Goal: Information Seeking & Learning: Compare options

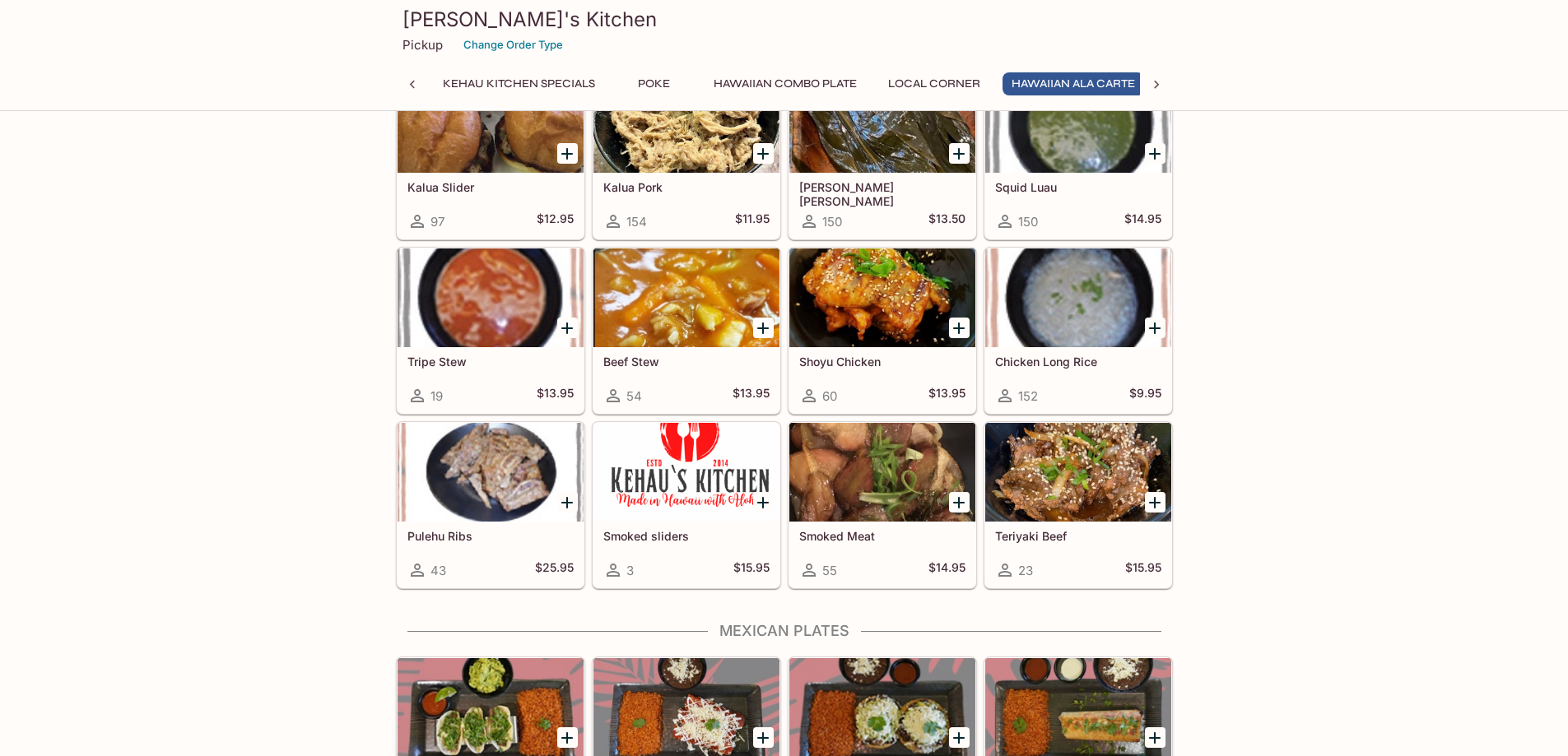
scroll to position [0, 161]
click at [658, 294] on div at bounding box center [687, 298] width 186 height 99
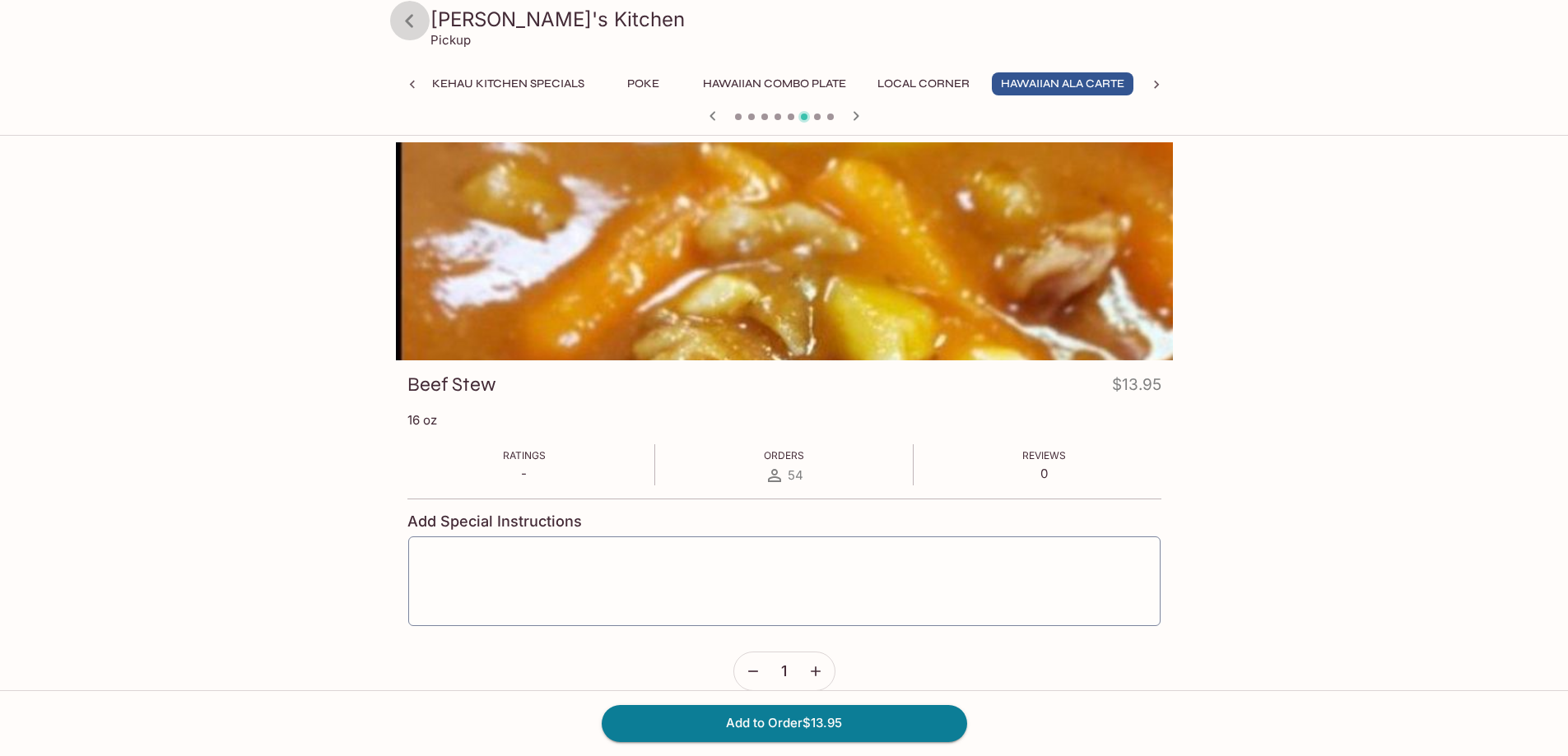
click at [399, 15] on icon at bounding box center [410, 21] width 29 height 29
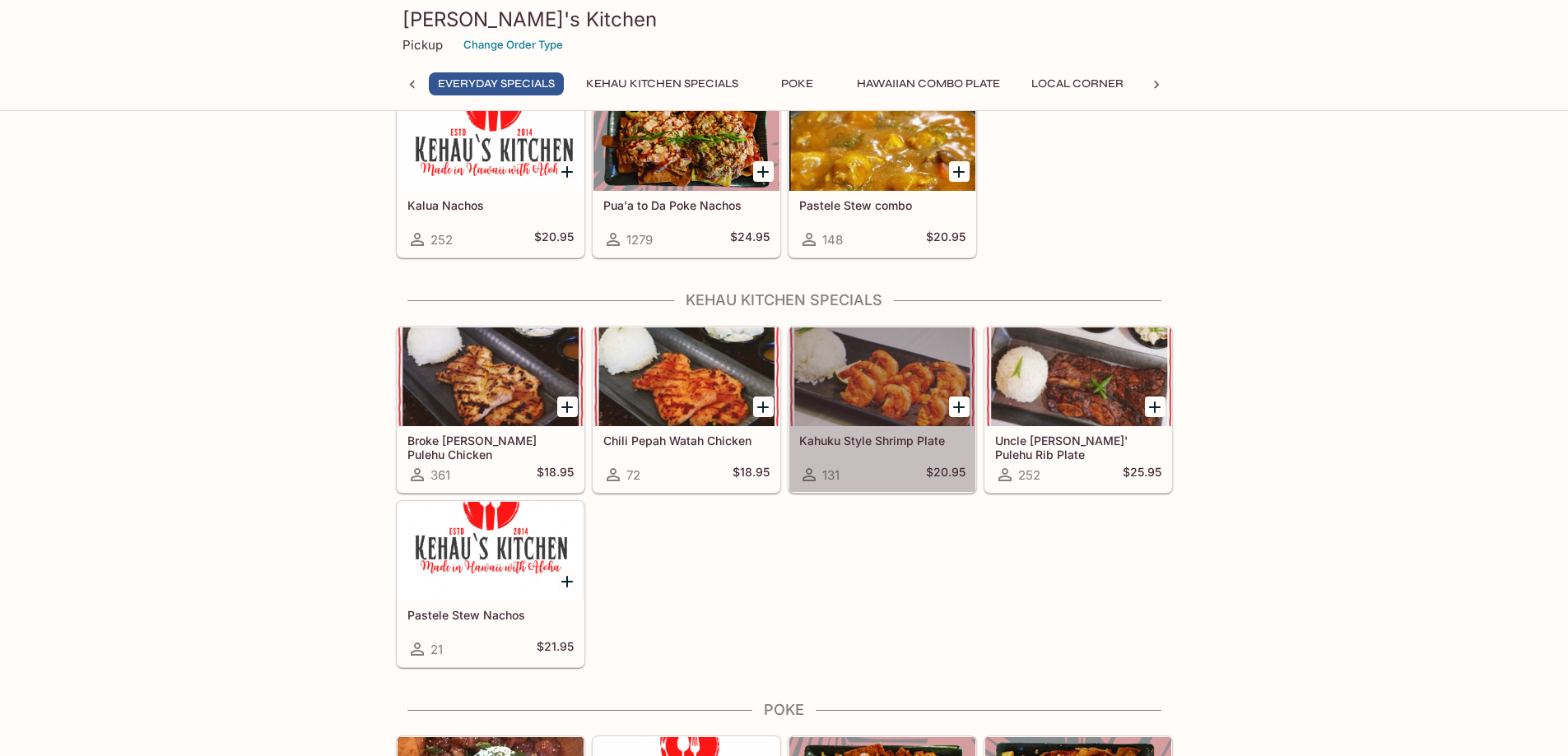
click at [889, 370] on div at bounding box center [882, 377] width 186 height 99
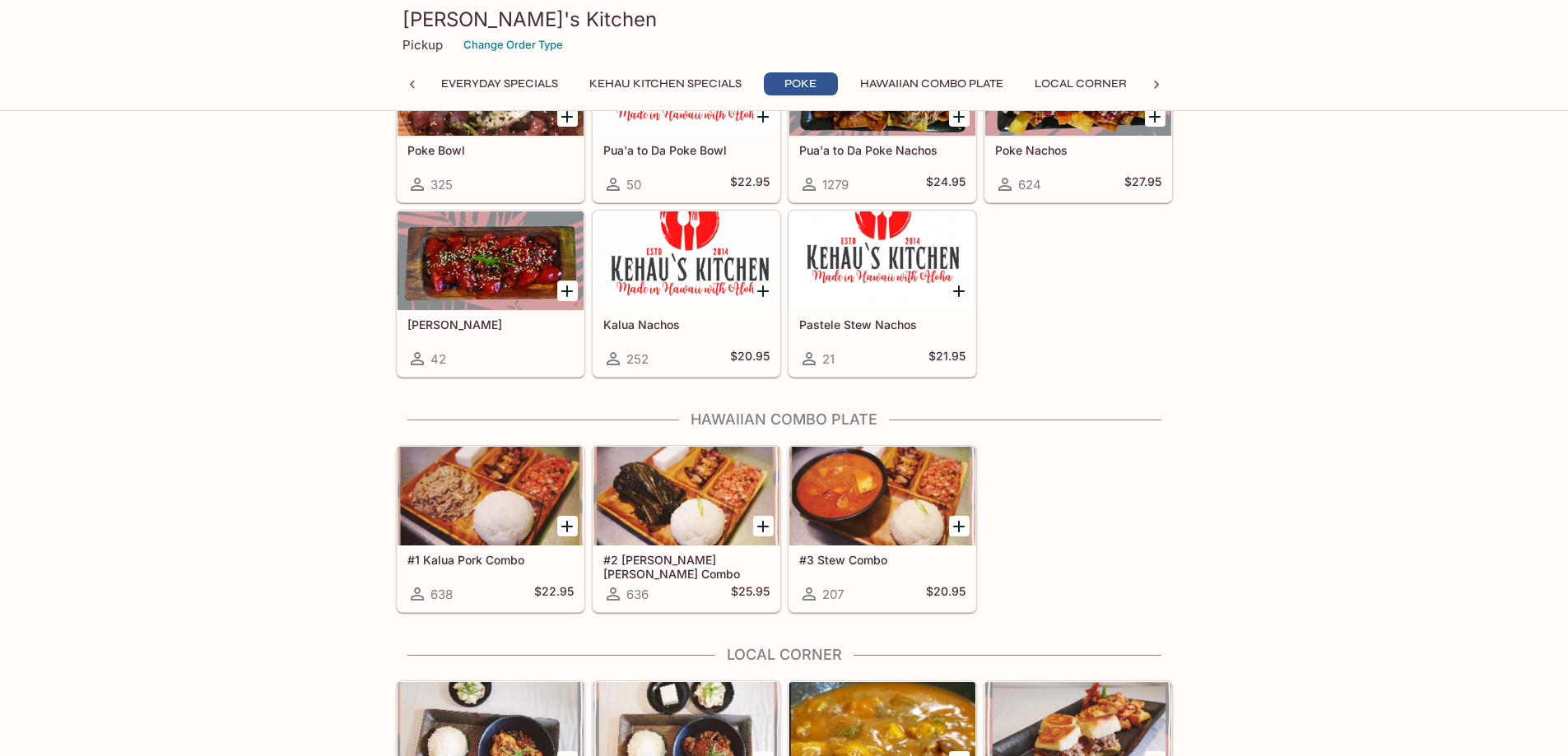
scroll to position [823, 0]
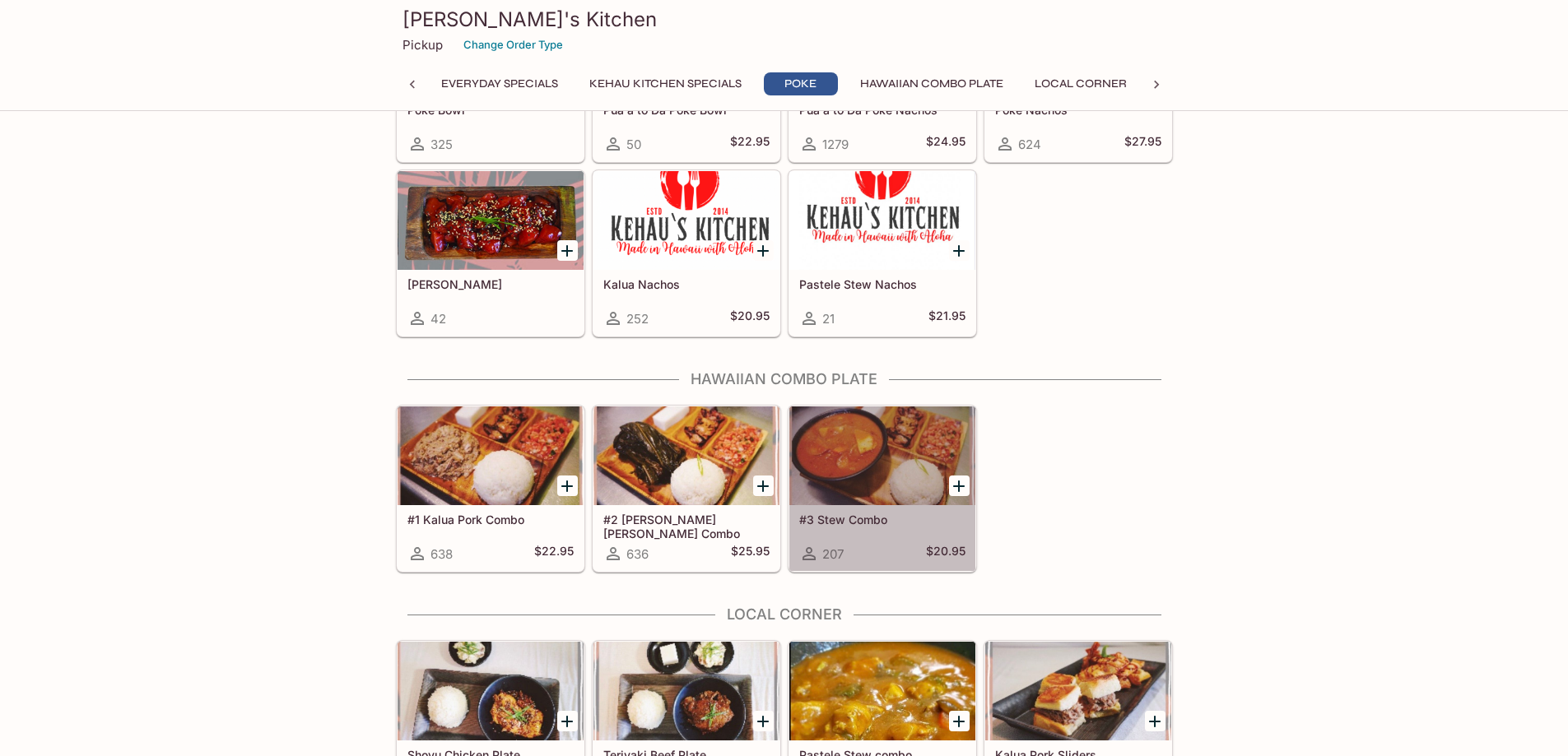
click at [889, 473] on div at bounding box center [882, 456] width 186 height 99
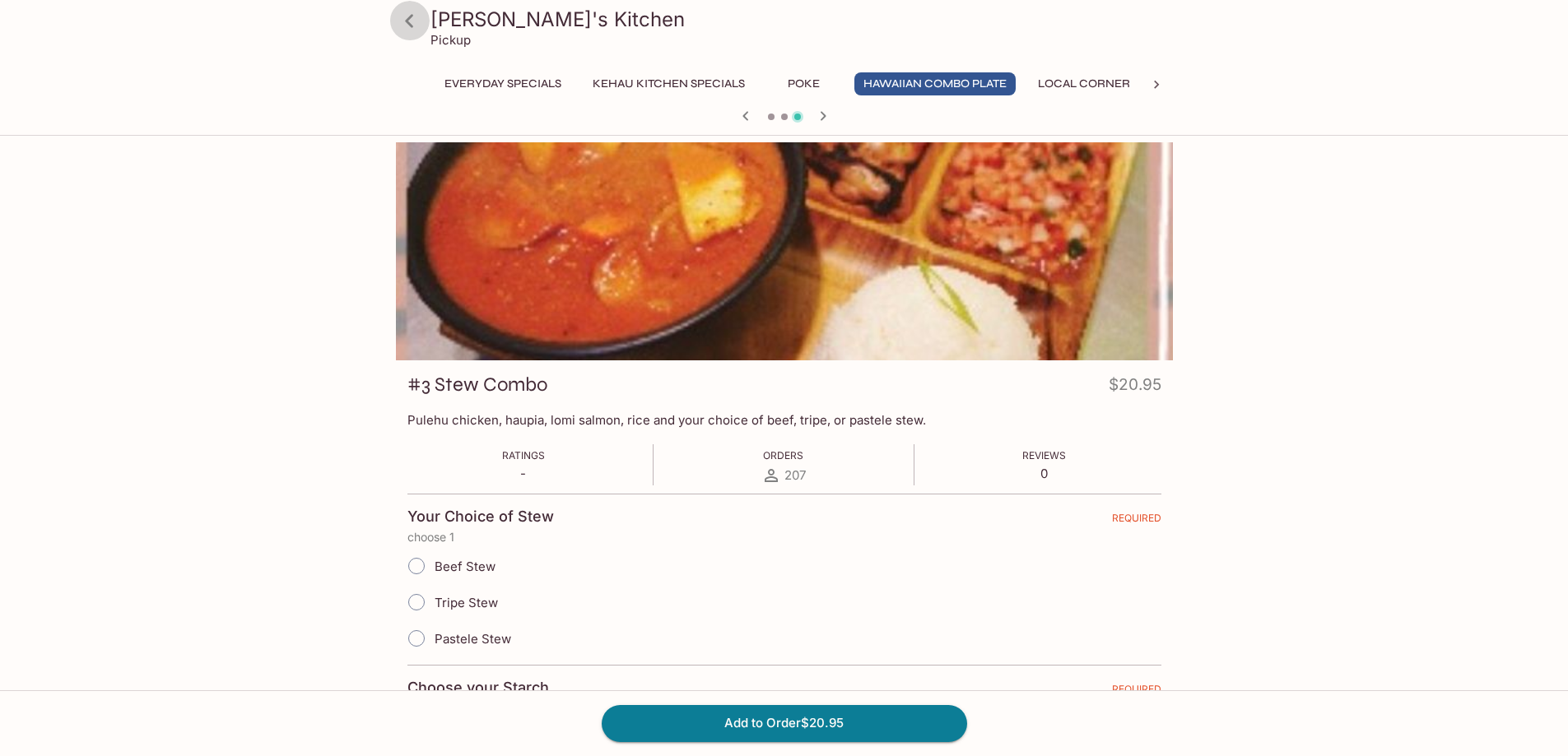
click at [411, 24] on icon at bounding box center [409, 20] width 8 height 14
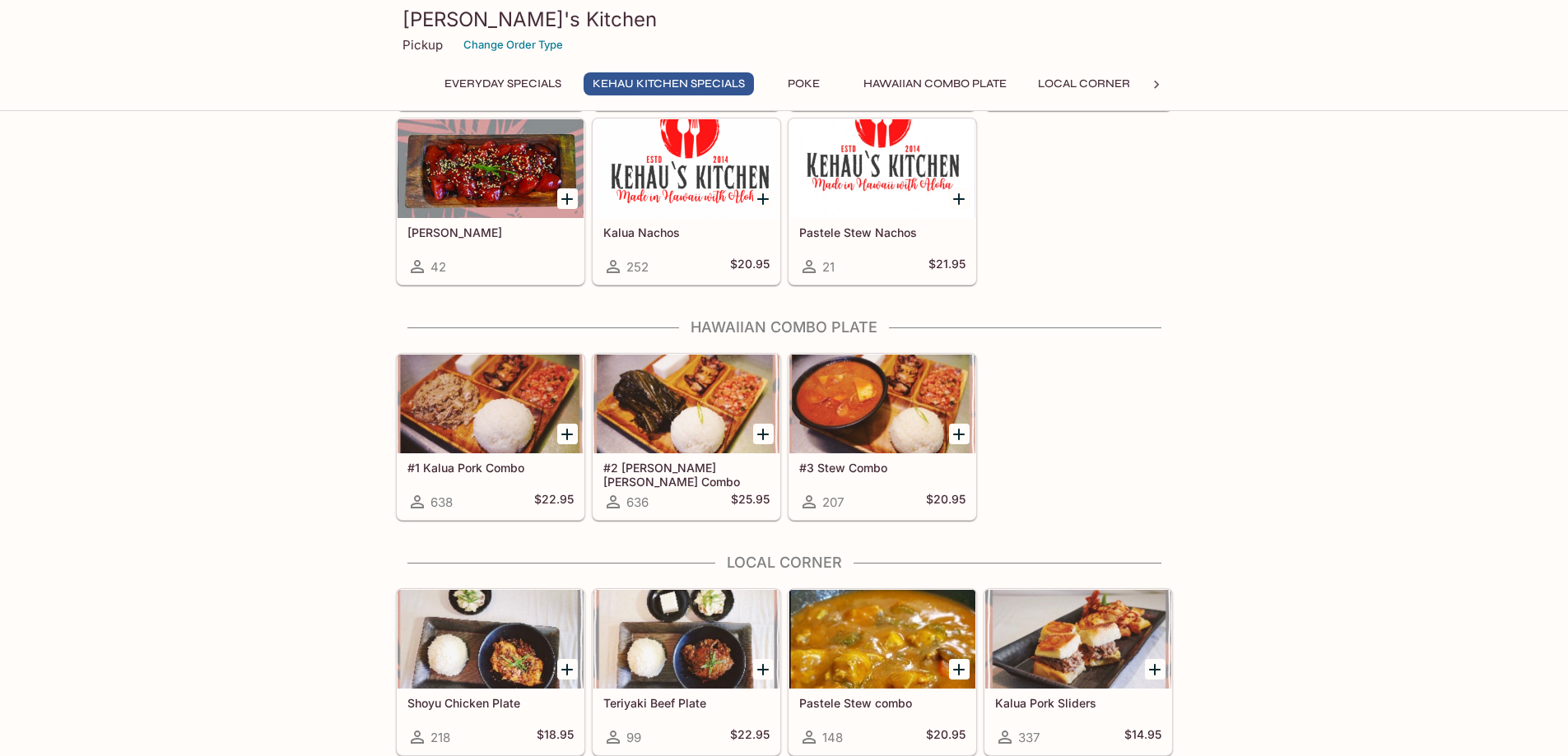
scroll to position [905, 0]
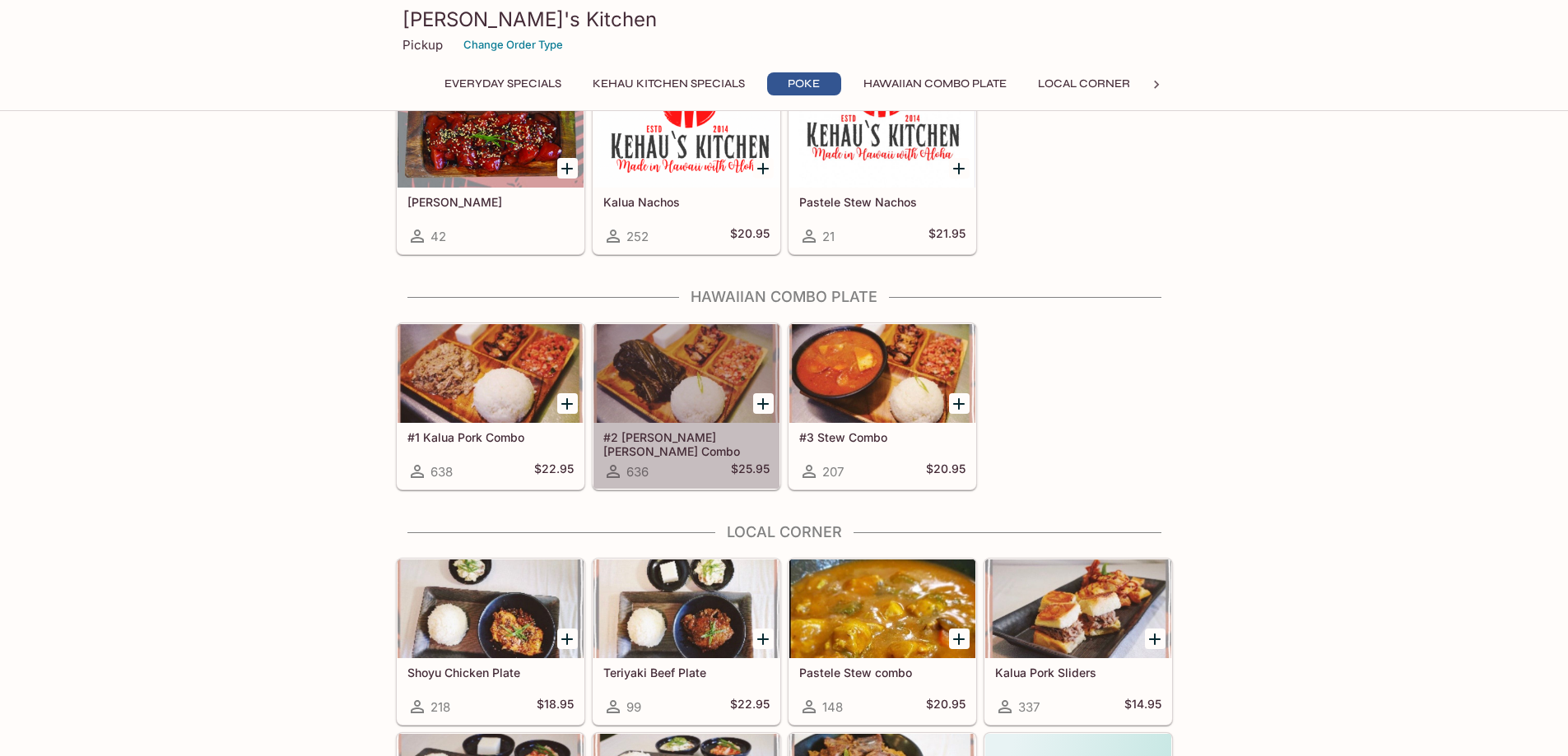
click at [684, 364] on div at bounding box center [687, 374] width 186 height 99
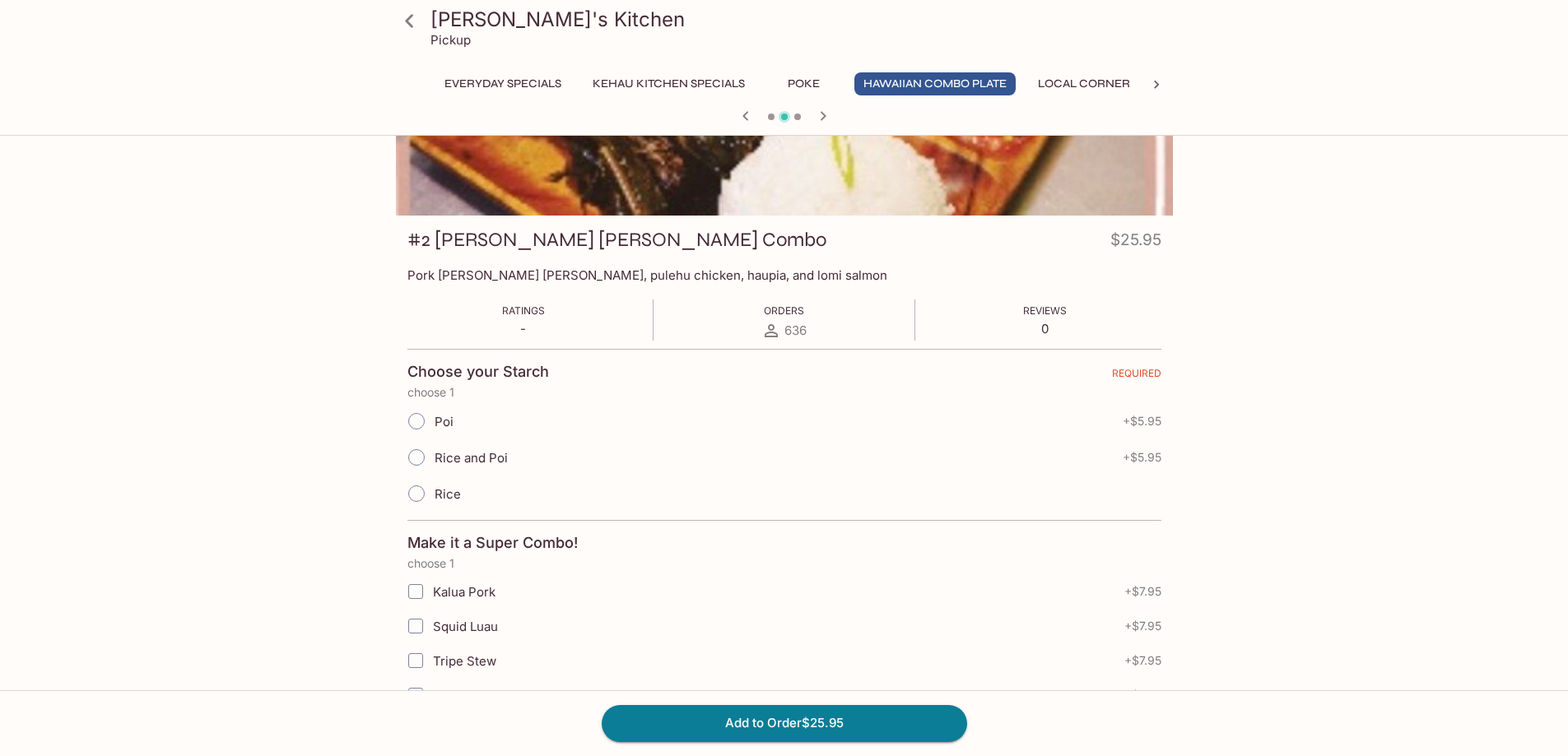
scroll to position [165, 0]
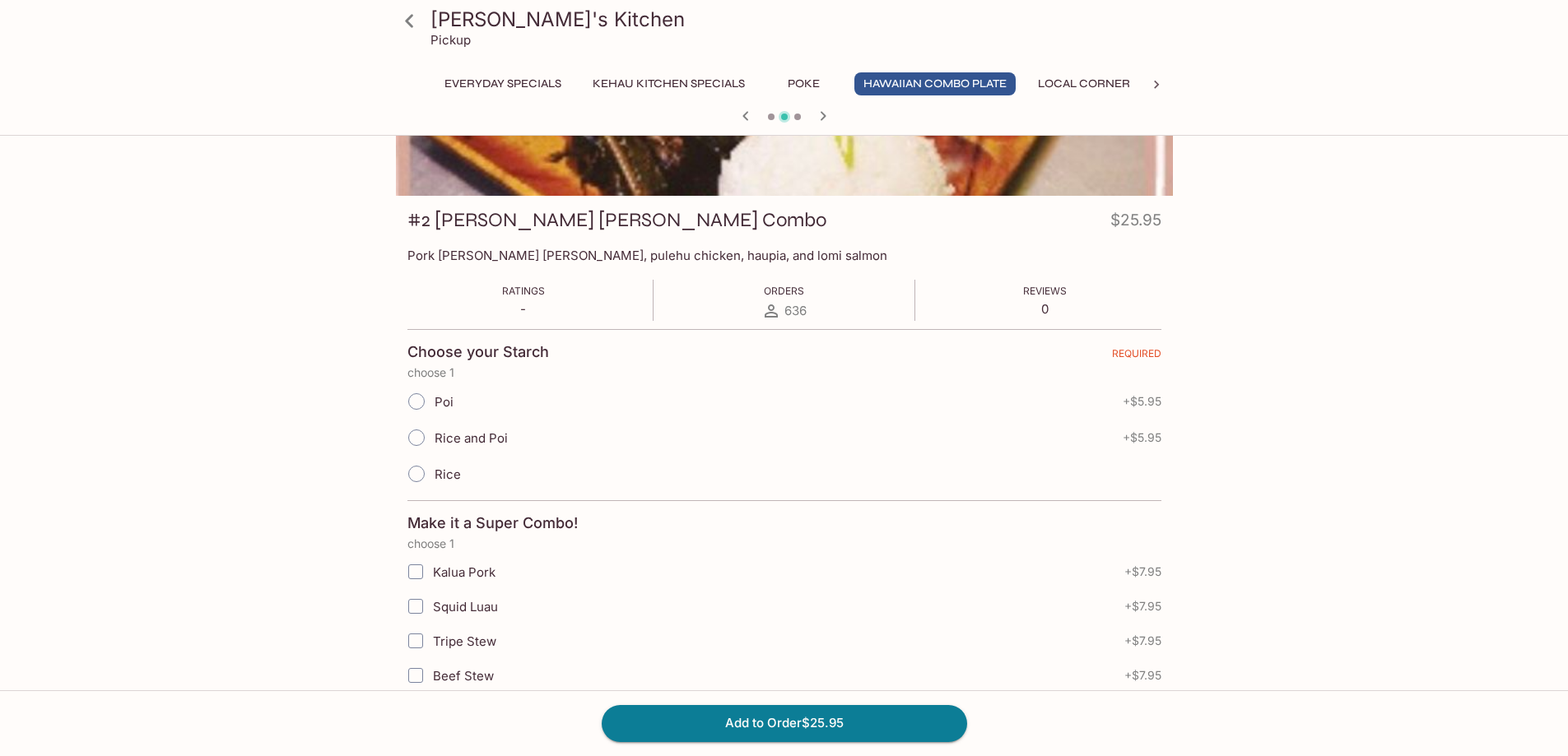
click at [937, 81] on button "Hawaiian Combo Plate" at bounding box center [935, 84] width 161 height 23
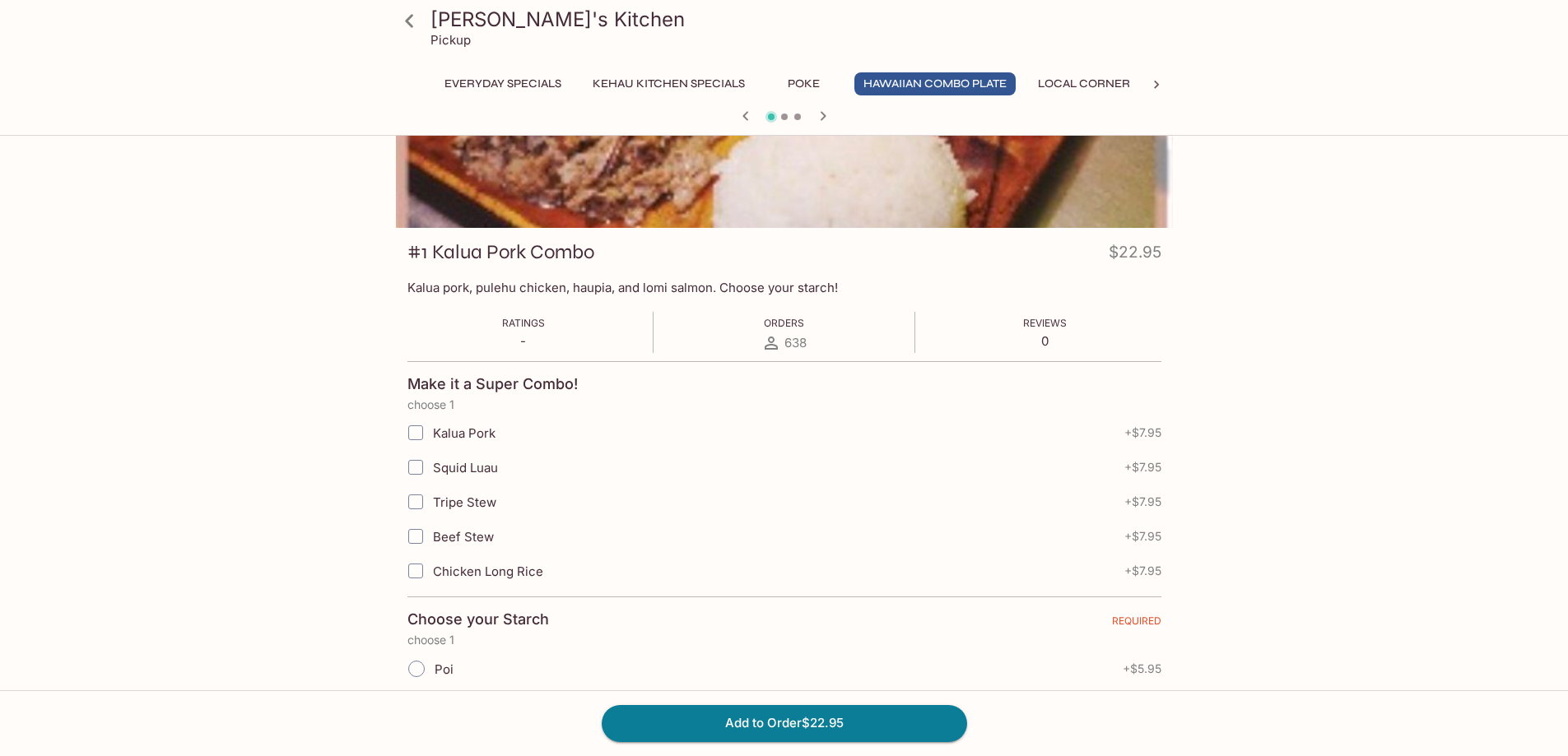
scroll to position [0, 0]
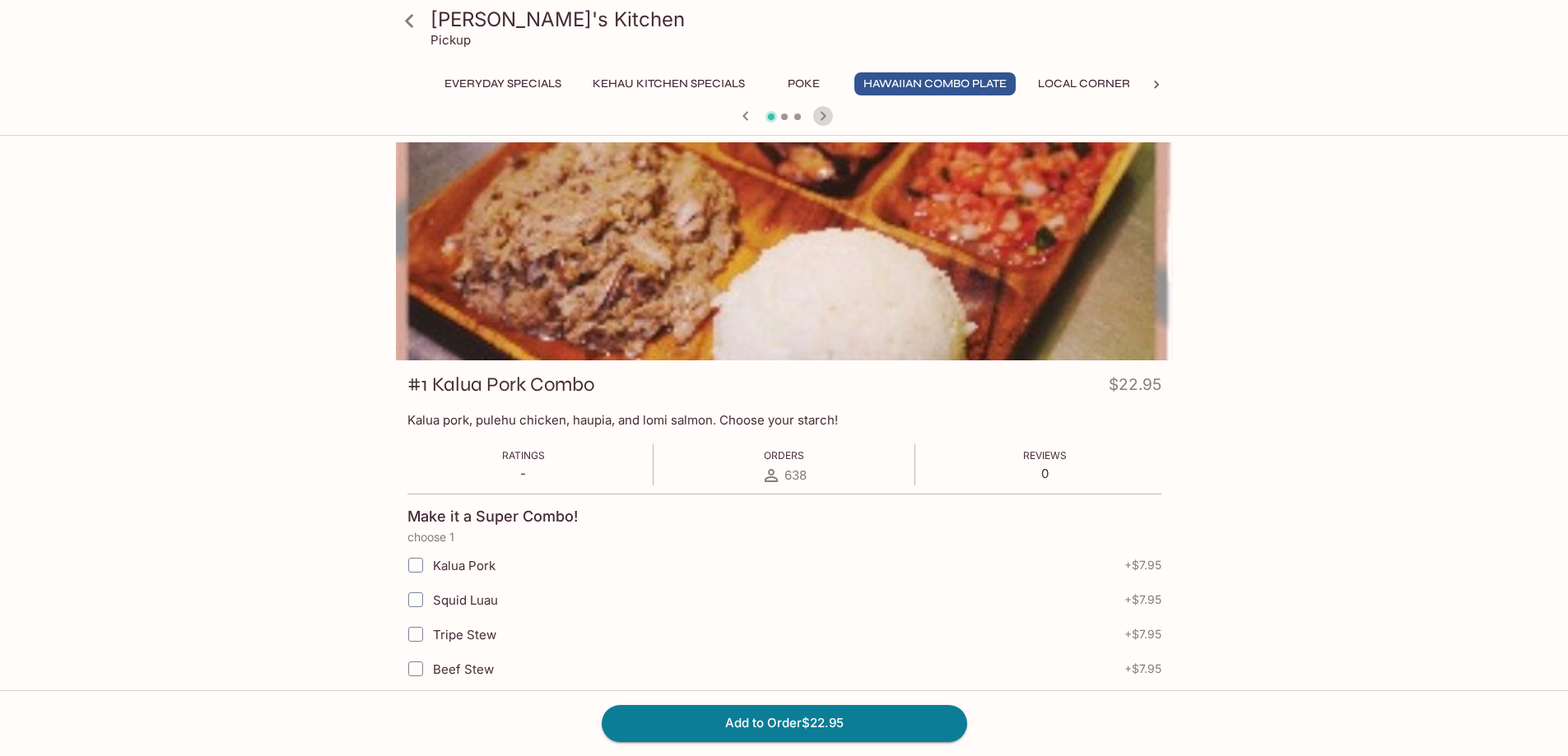
click at [819, 125] on icon "button" at bounding box center [823, 116] width 19 height 19
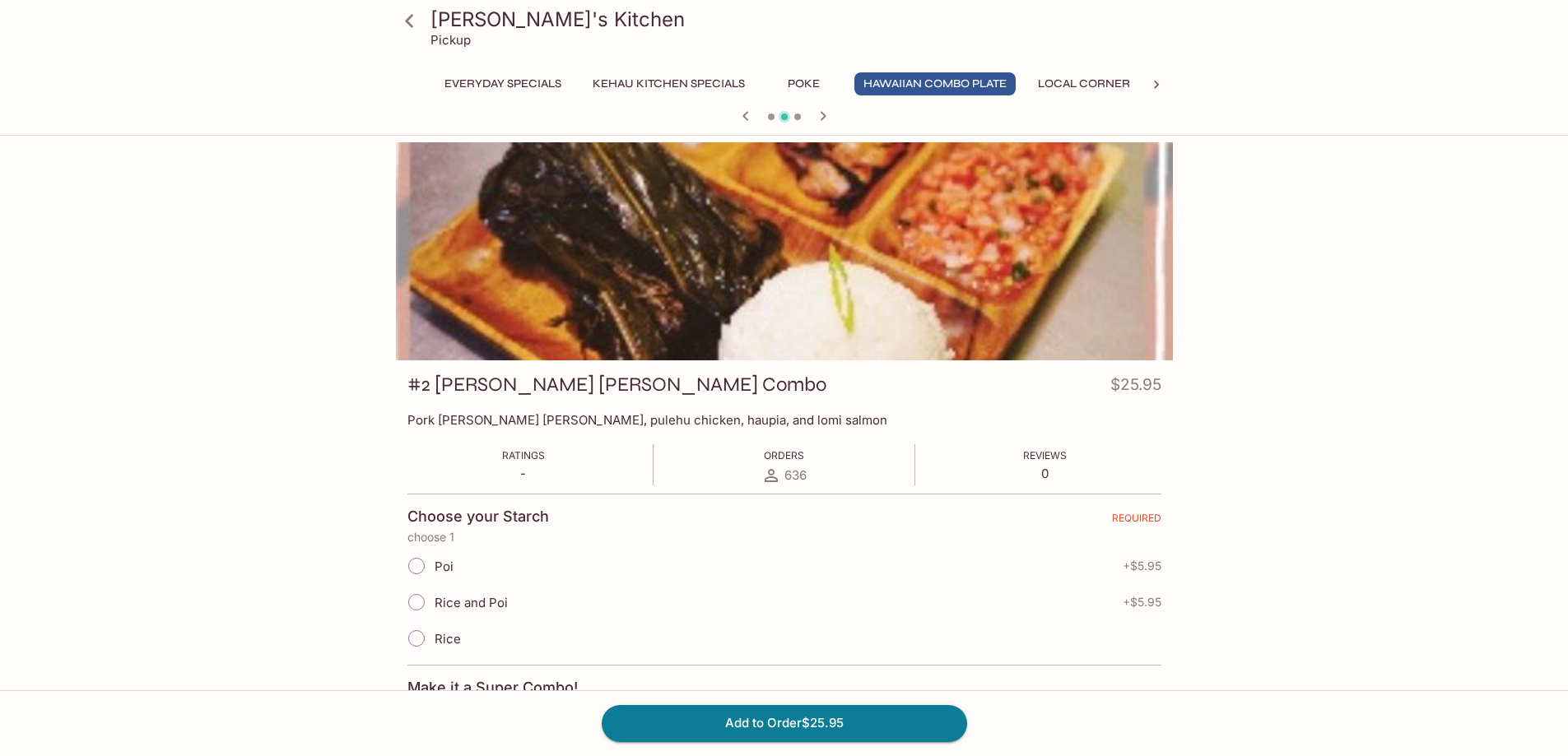
click at [819, 125] on icon "button" at bounding box center [823, 116] width 19 height 19
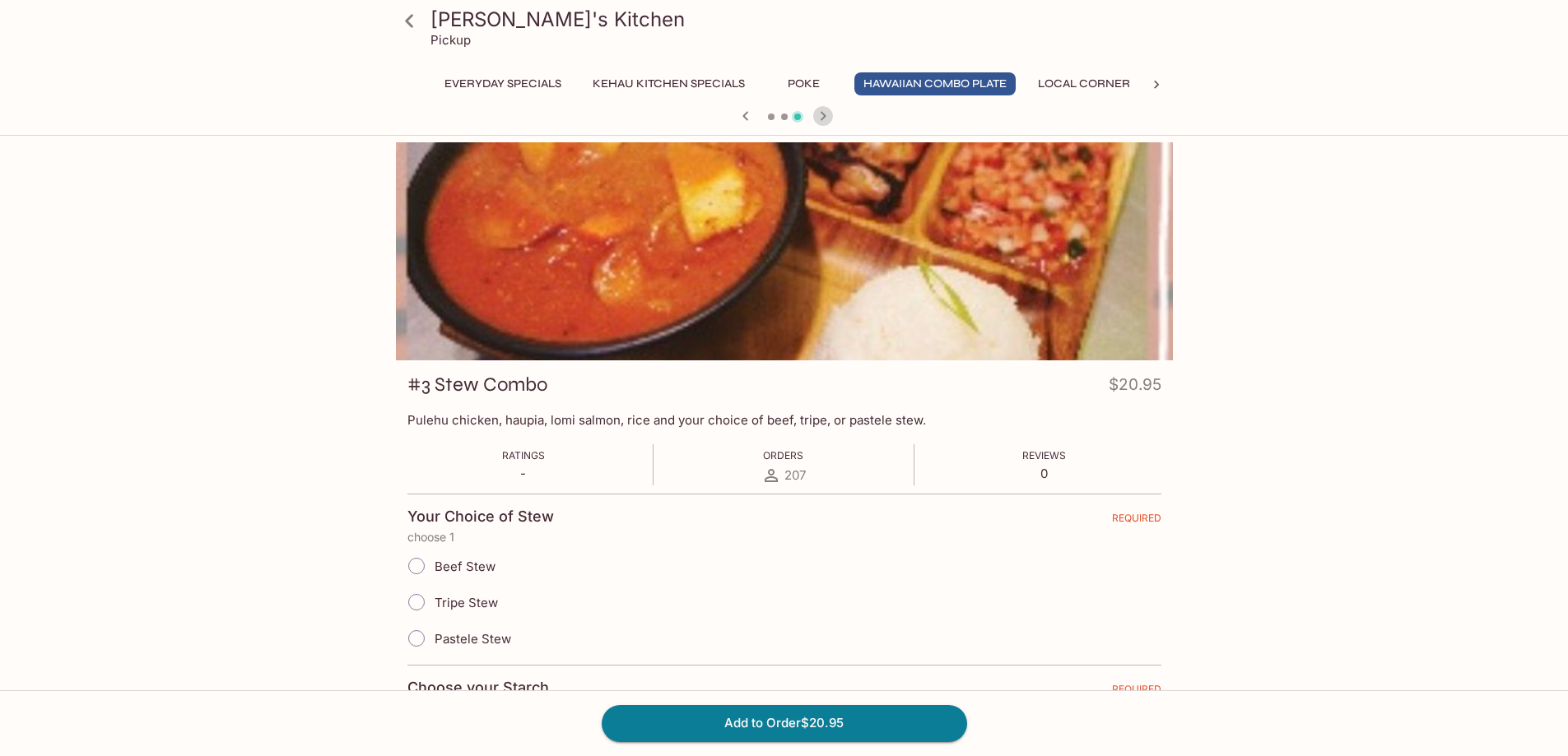
click at [819, 125] on icon "button" at bounding box center [823, 116] width 19 height 19
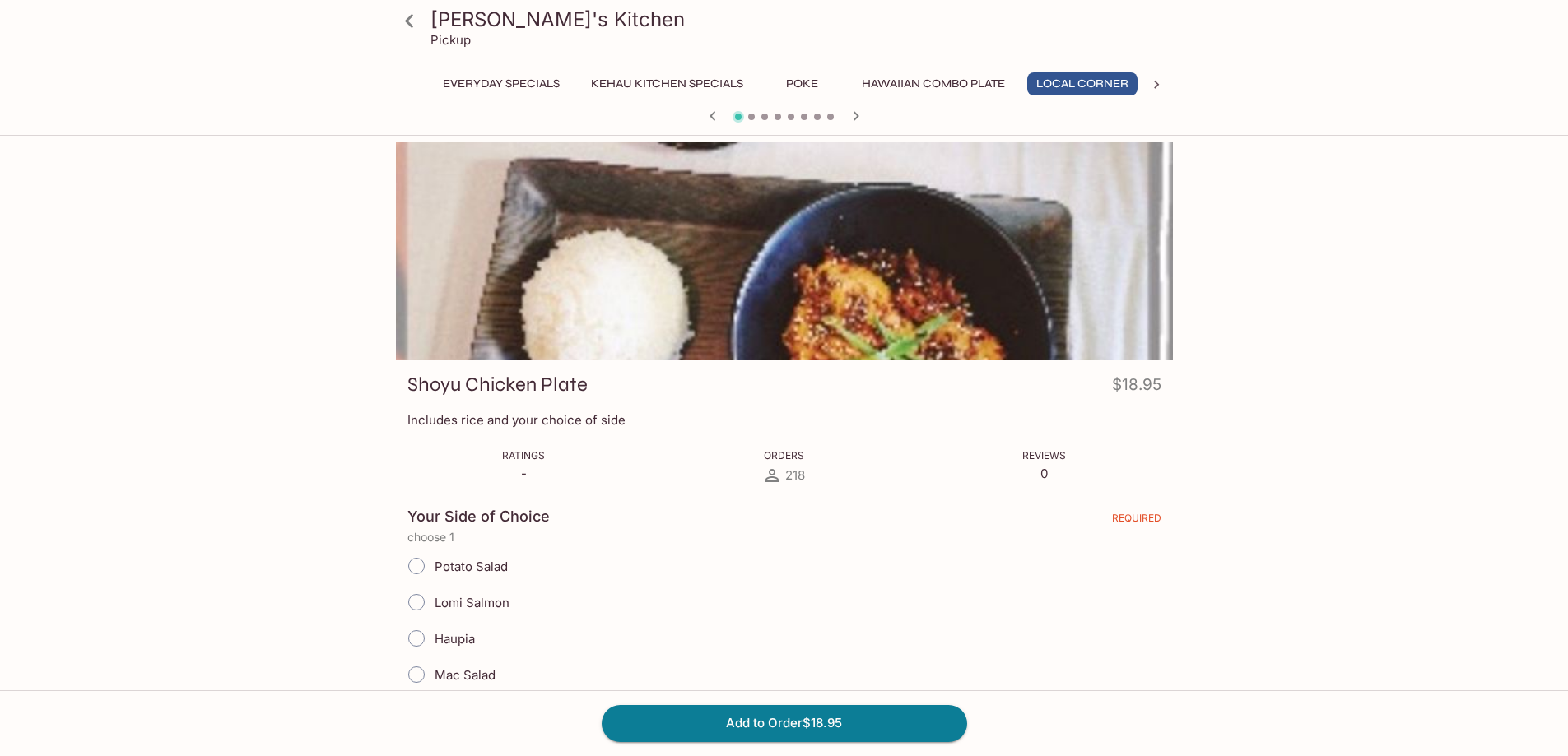
scroll to position [0, 3]
click at [936, 84] on button "Hawaiian Combo Plate" at bounding box center [932, 84] width 161 height 23
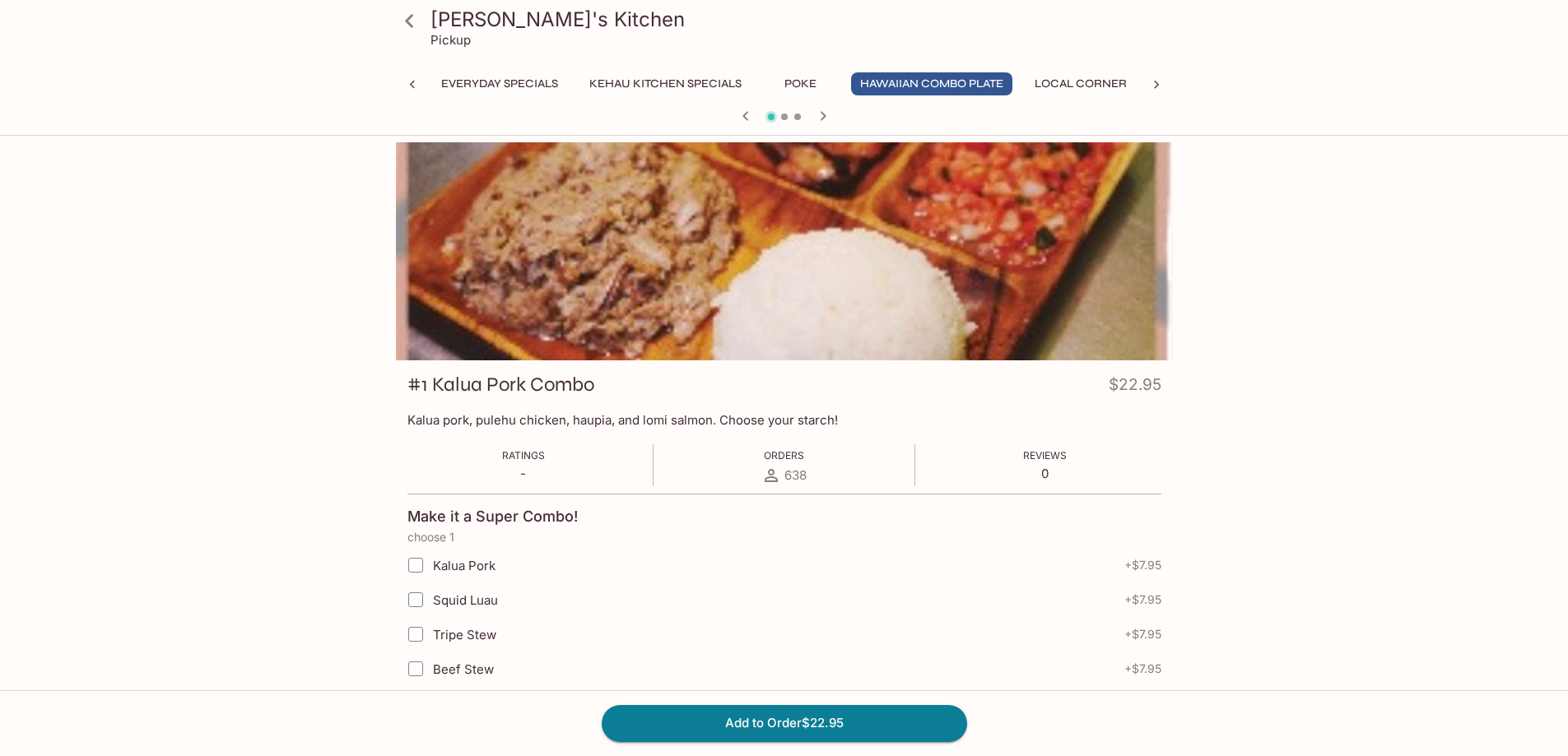
click at [1157, 74] on div at bounding box center [1157, 84] width 33 height 24
click at [826, 114] on icon "button" at bounding box center [823, 116] width 19 height 19
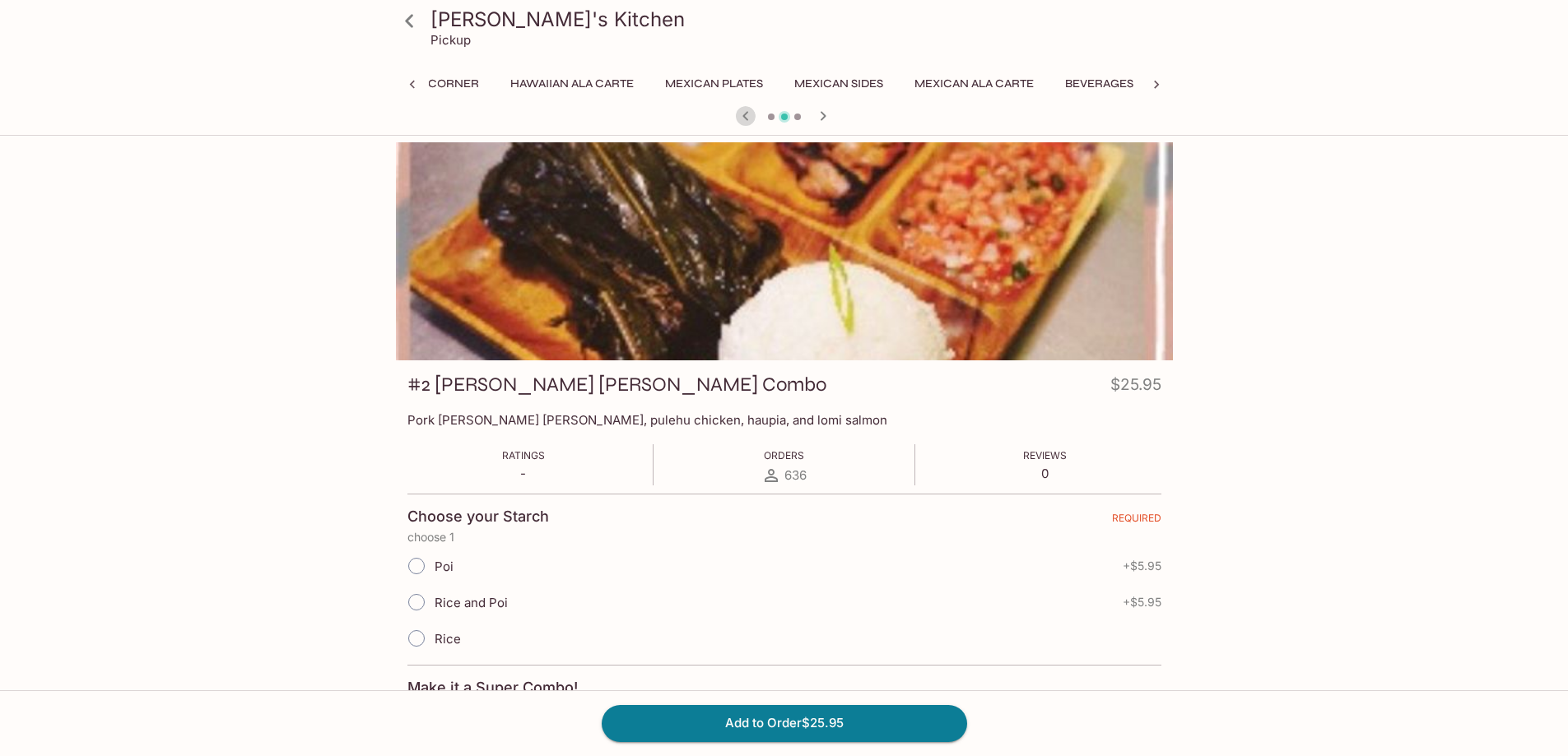
click at [744, 113] on icon "button" at bounding box center [746, 116] width 19 height 19
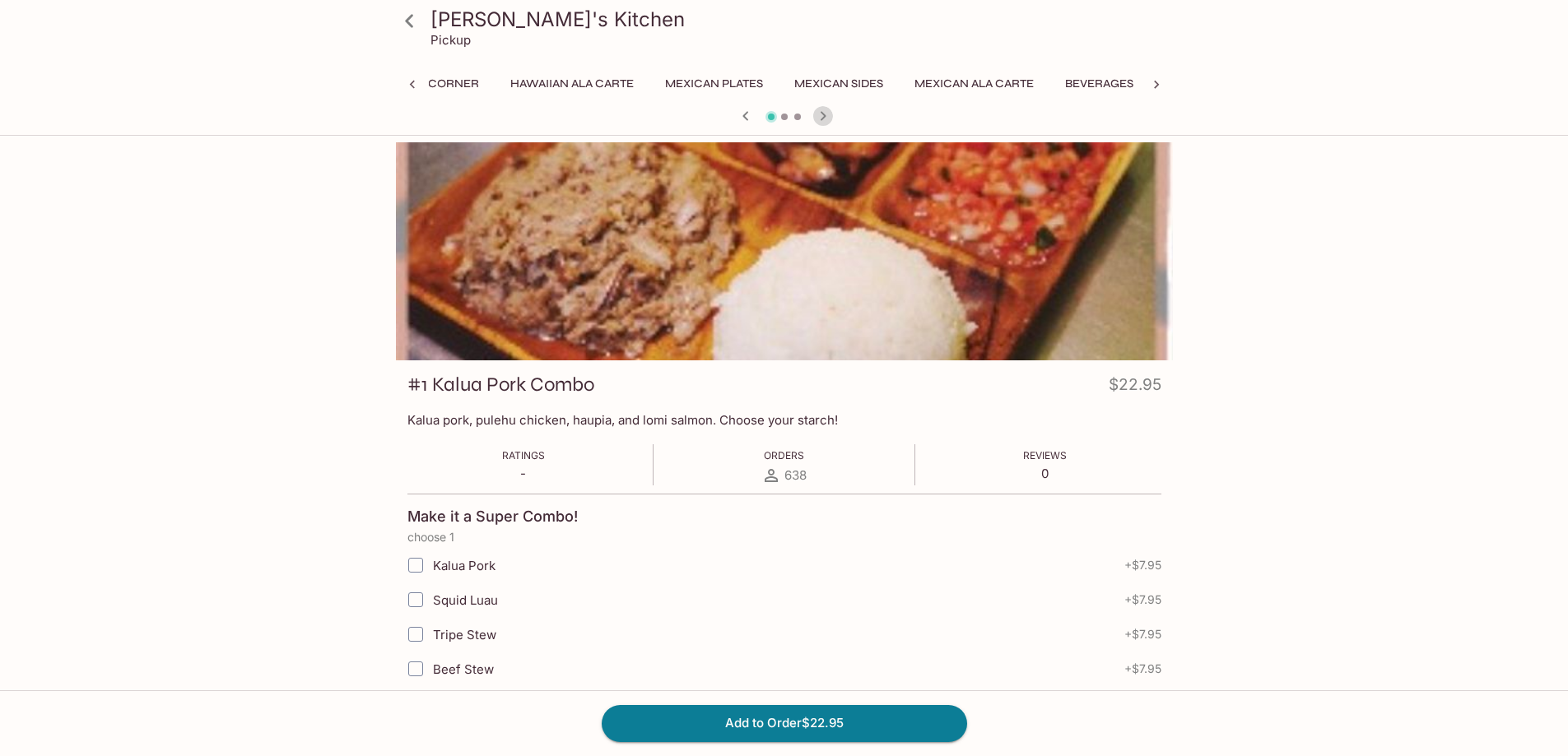
click at [819, 115] on icon "button" at bounding box center [823, 116] width 19 height 19
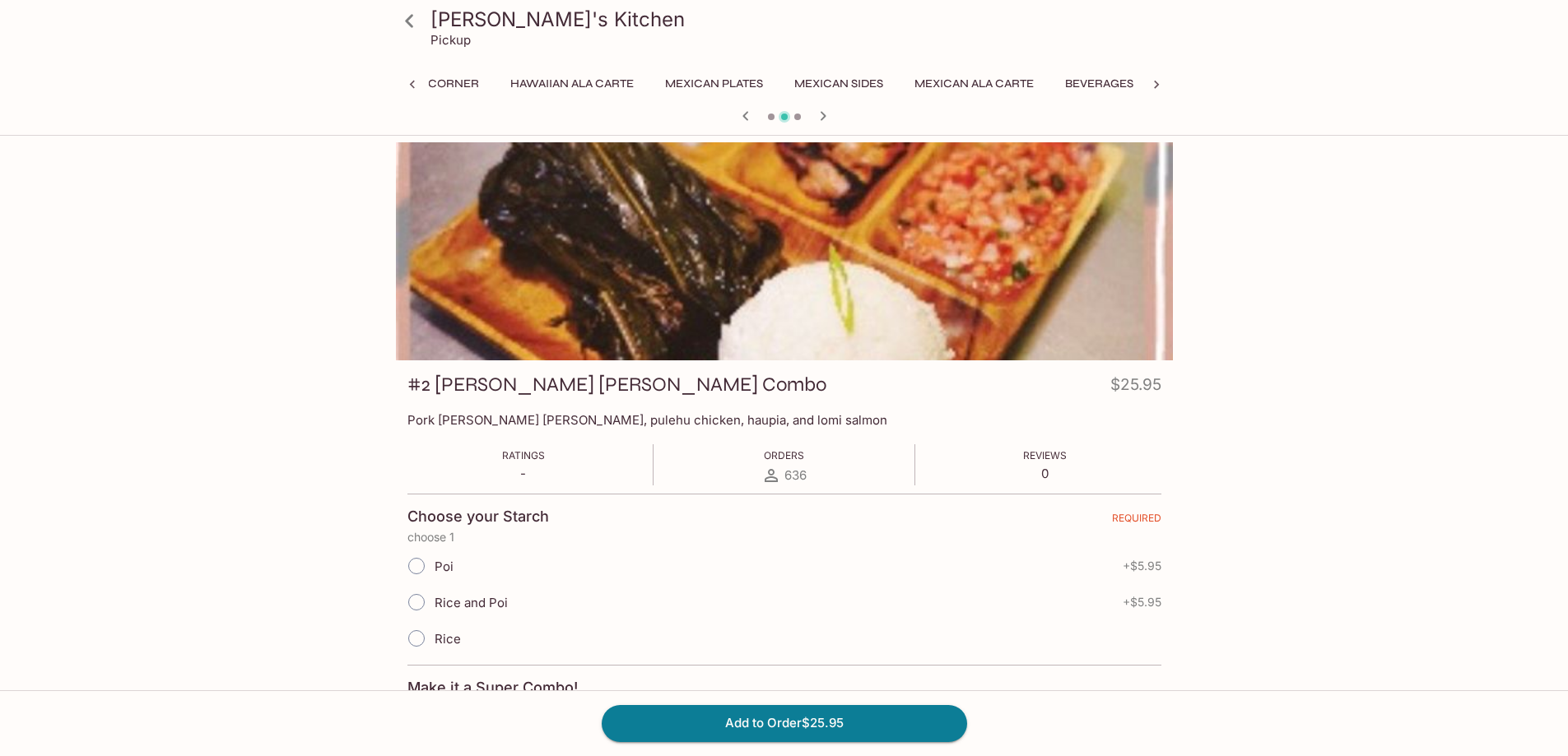
click at [819, 115] on icon "button" at bounding box center [823, 116] width 19 height 19
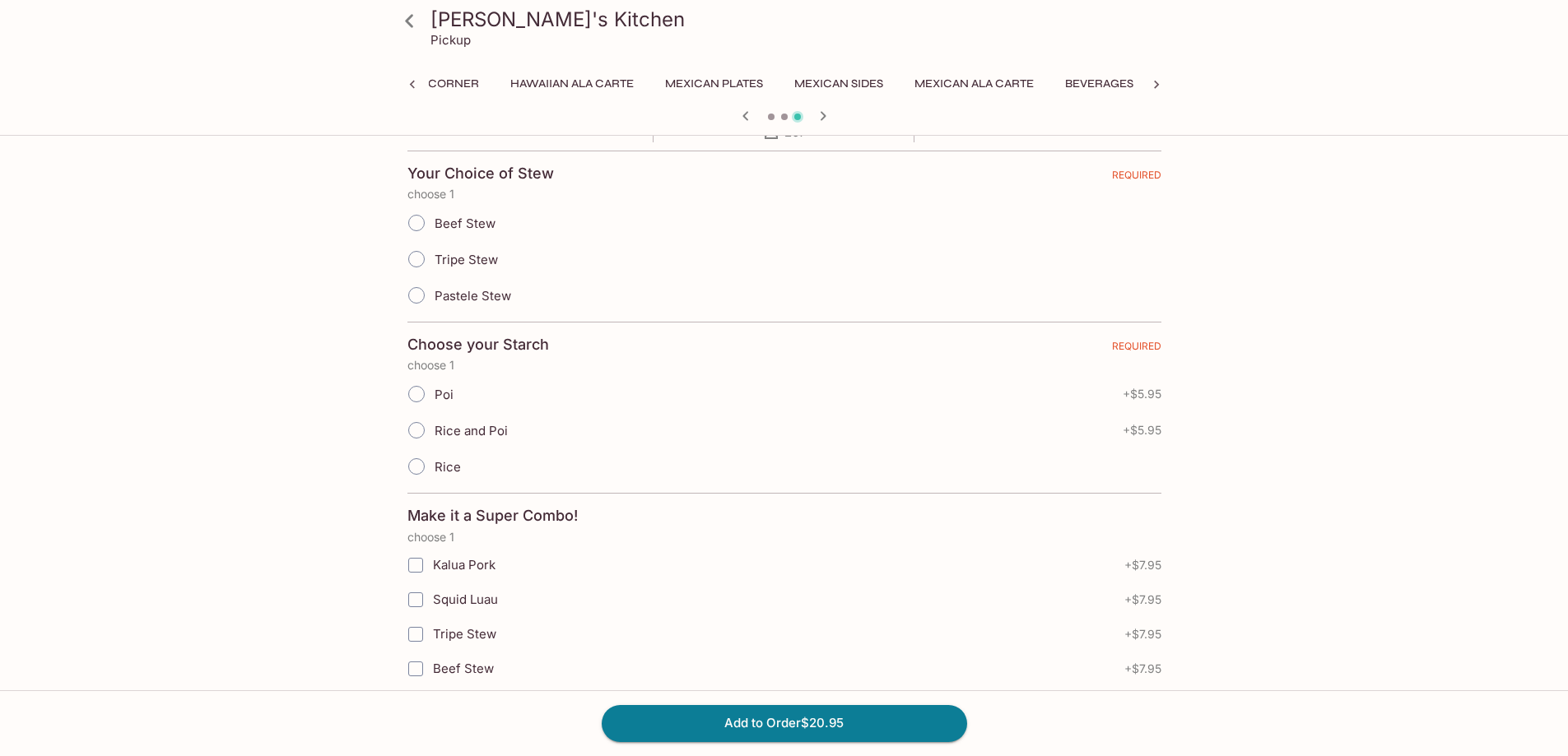
scroll to position [0, 0]
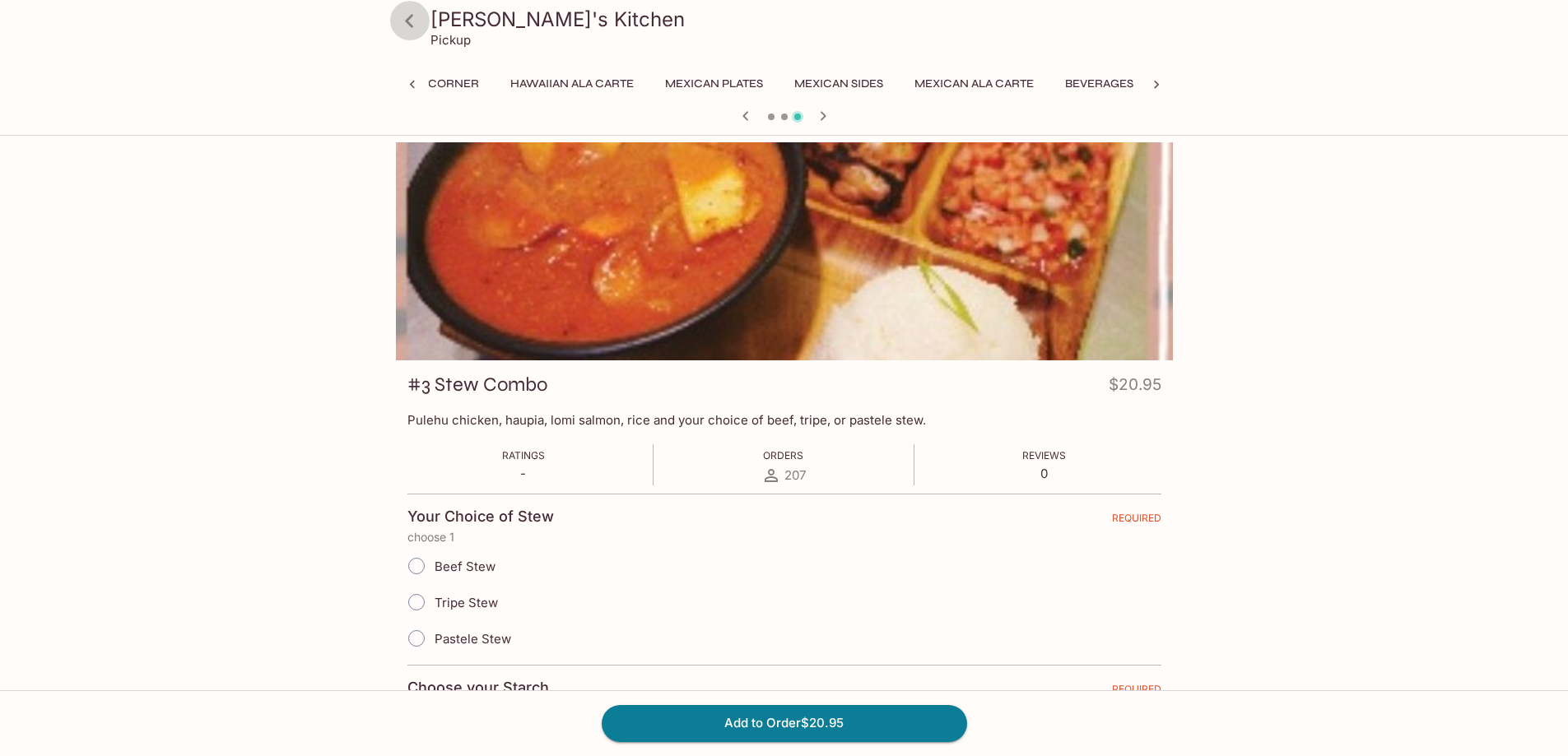
click at [400, 25] on icon at bounding box center [410, 21] width 29 height 29
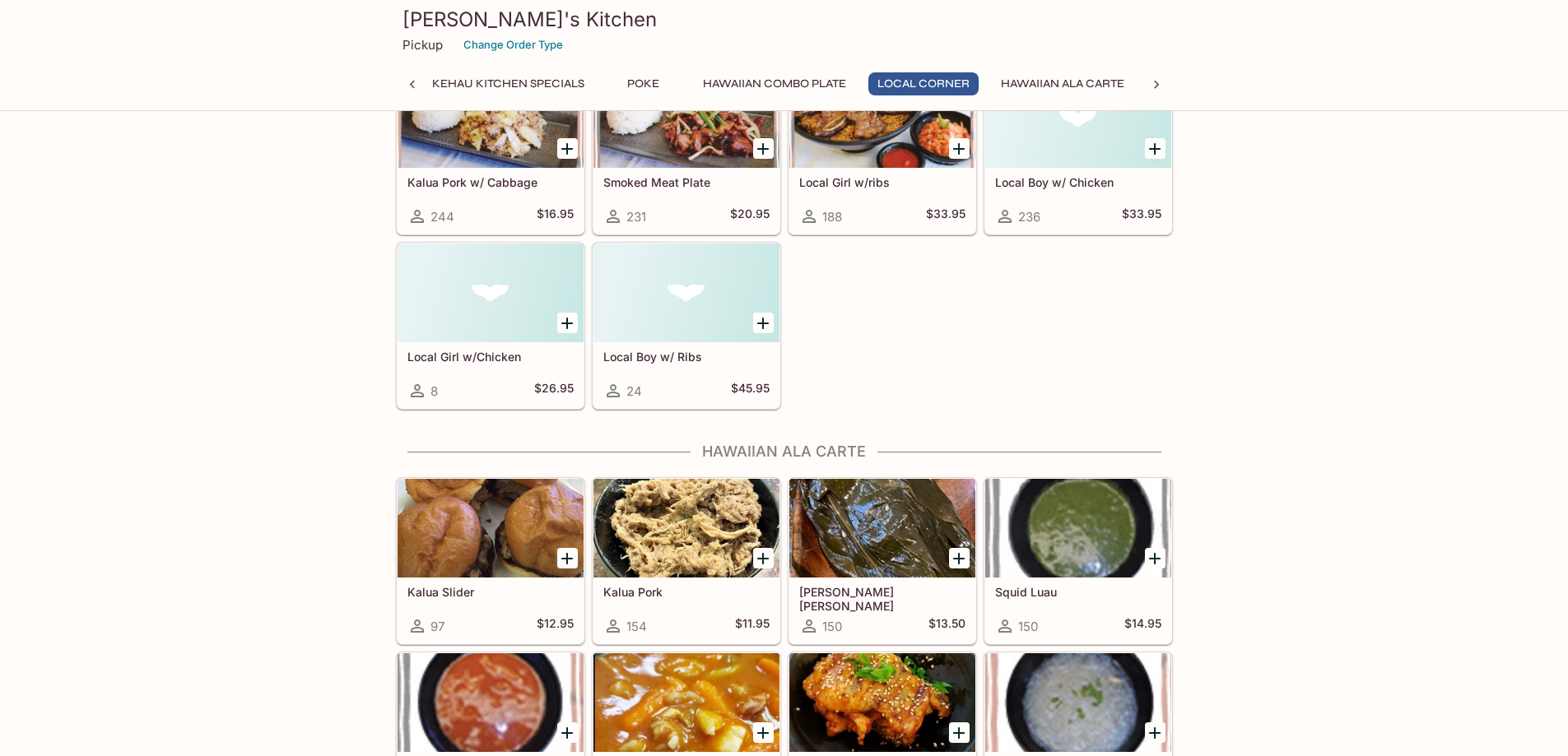
scroll to position [1563, 0]
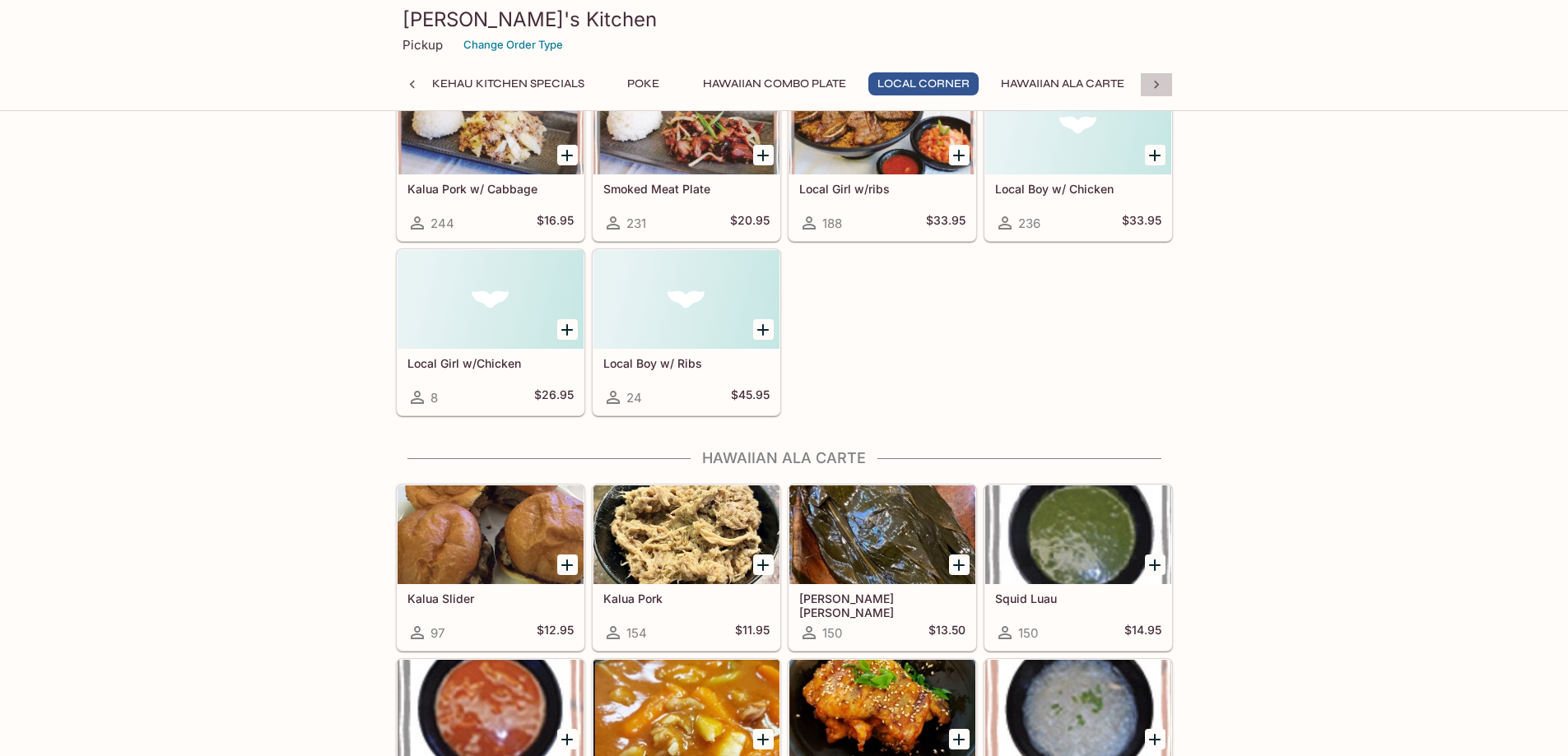
click at [1157, 87] on icon at bounding box center [1156, 84] width 16 height 16
click at [903, 82] on button "Mexican Ala Carte" at bounding box center [872, 84] width 138 height 23
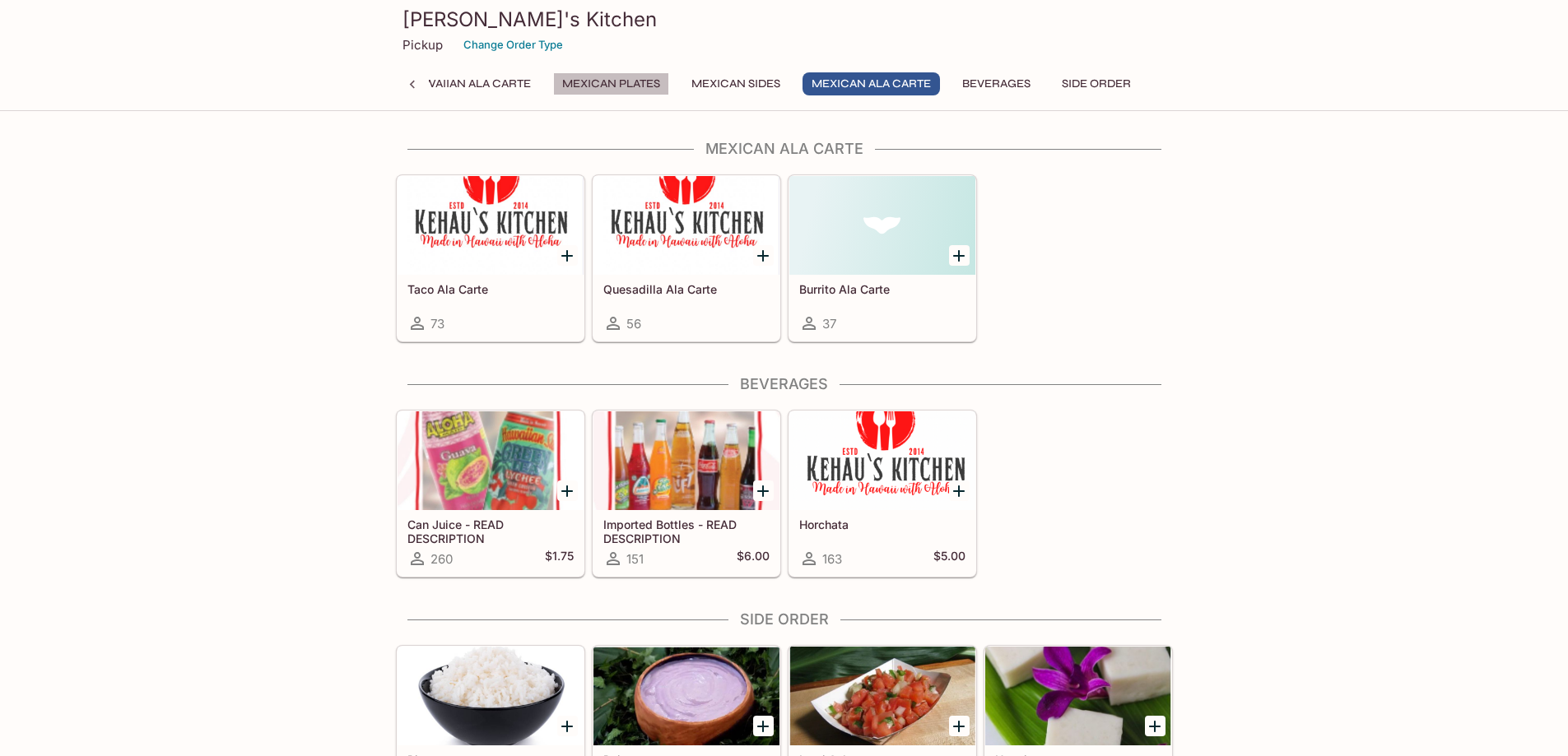
click at [585, 78] on button "Mexican Plates" at bounding box center [612, 84] width 116 height 23
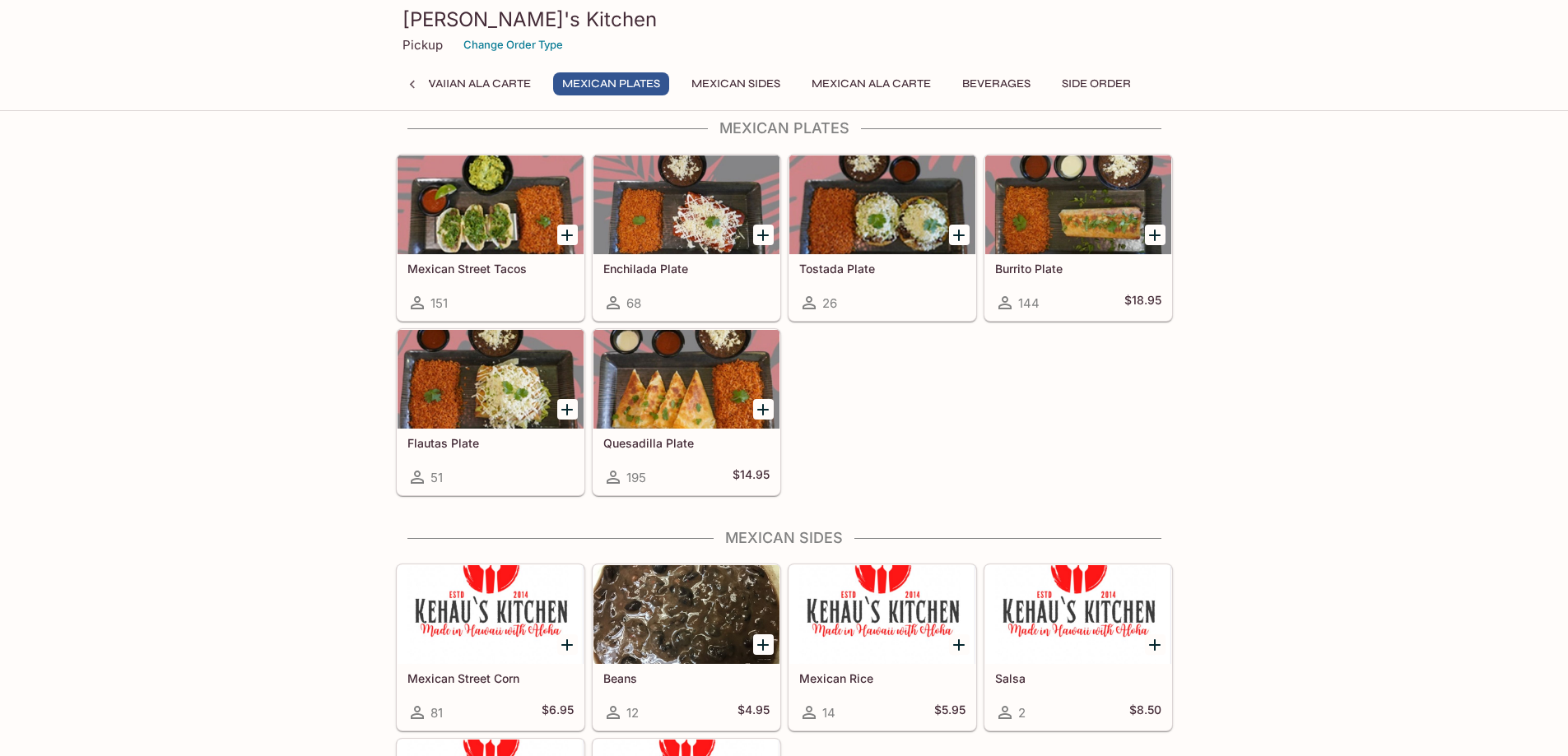
scroll to position [2457, 0]
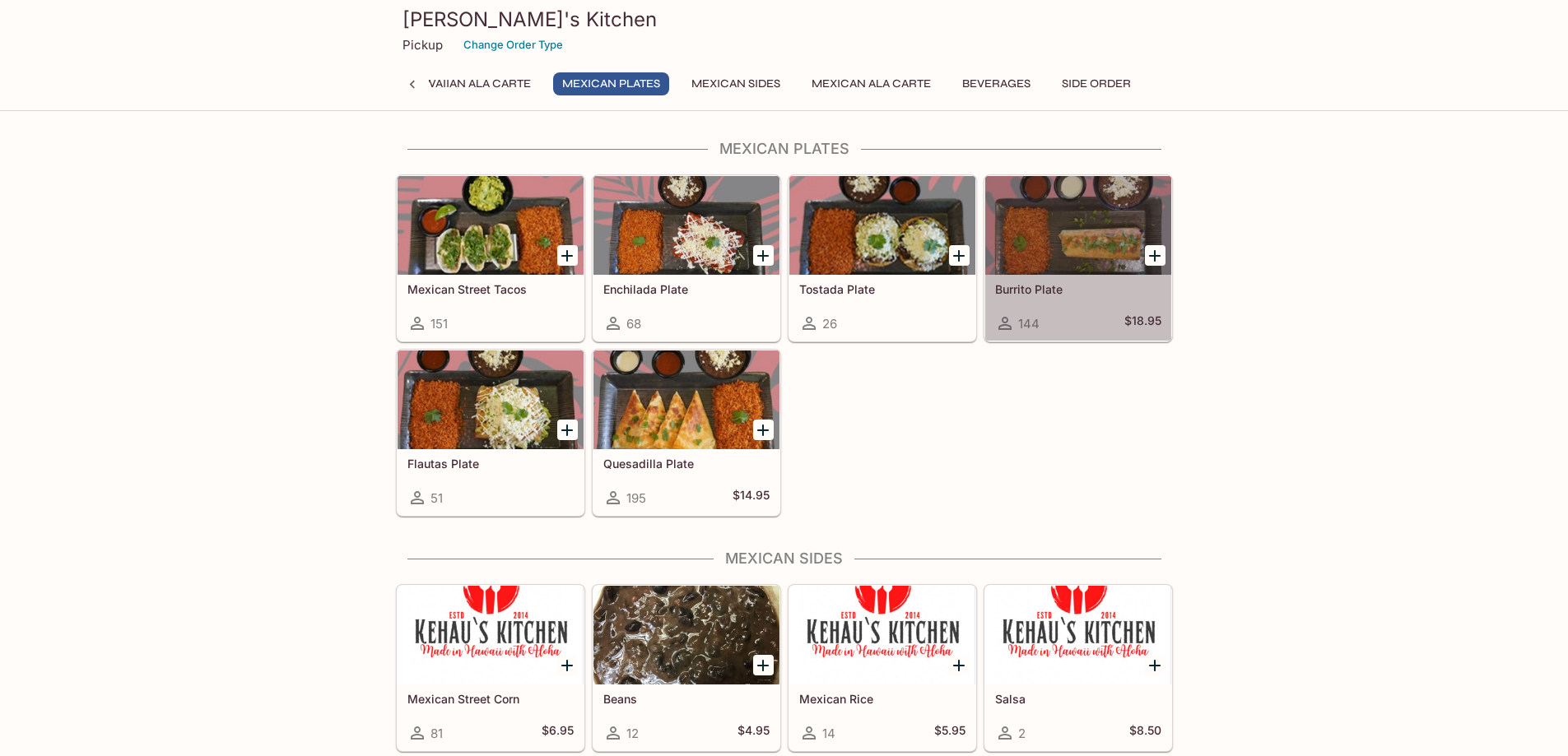
click at [1083, 232] on div at bounding box center [1078, 226] width 186 height 99
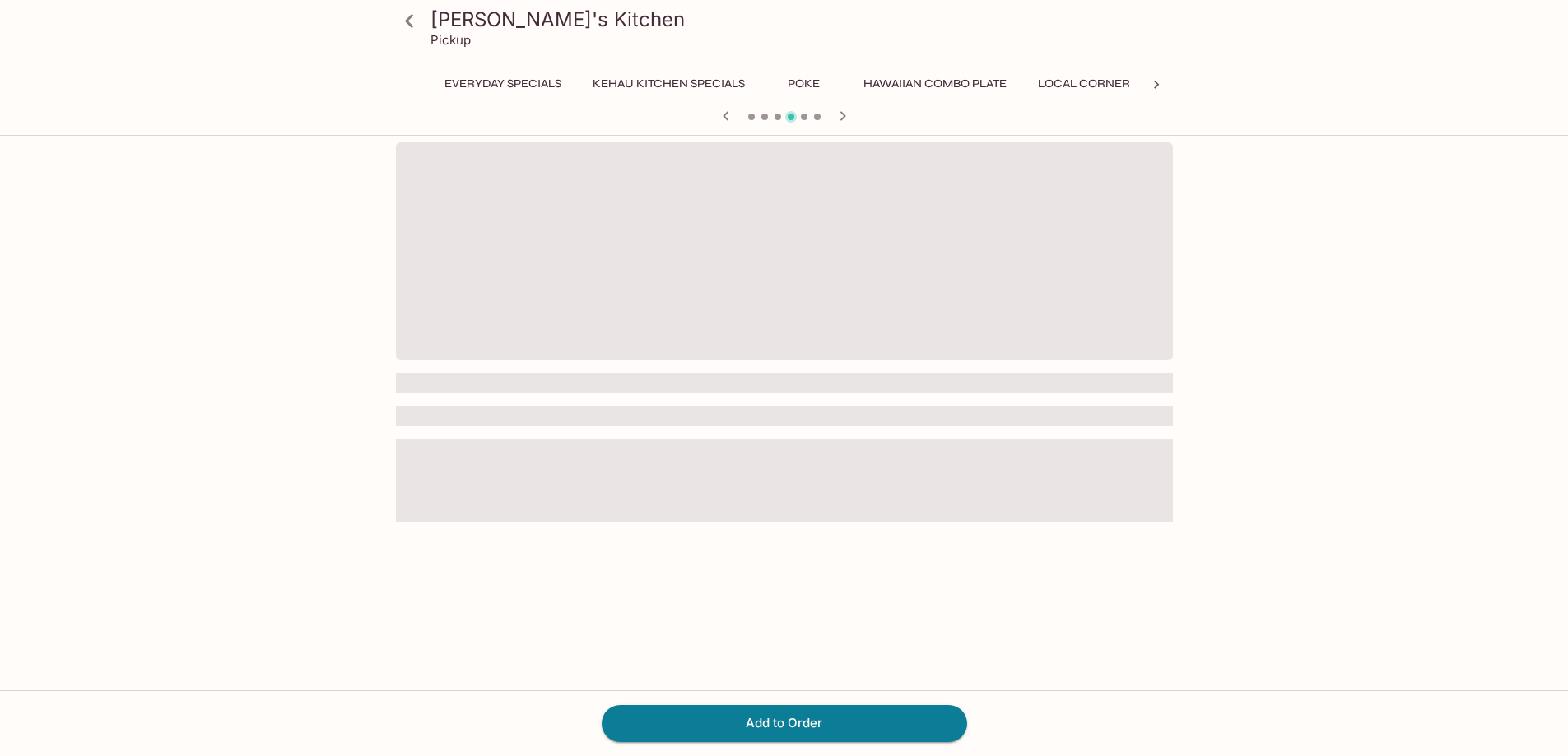
scroll to position [0, 292]
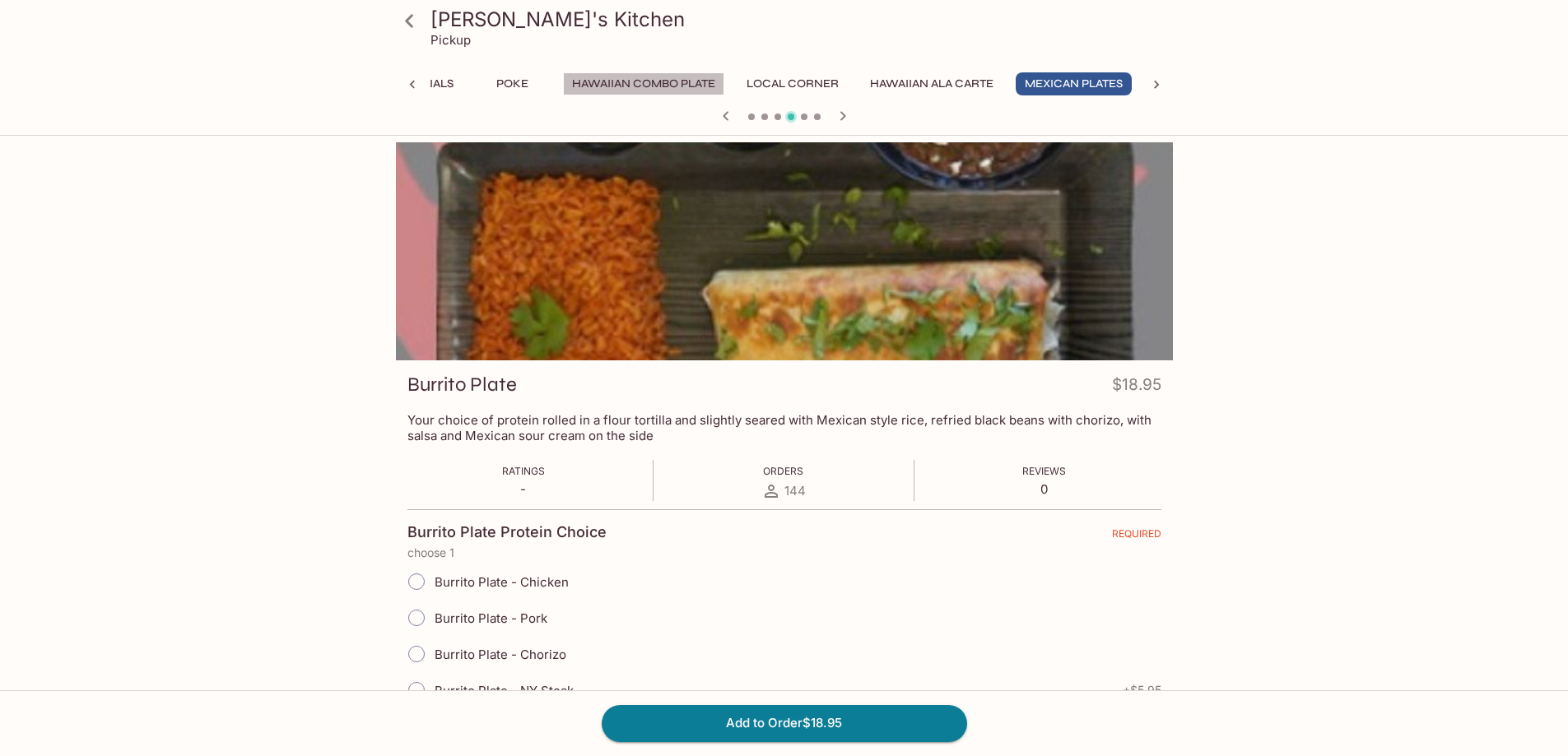
click at [656, 84] on button "Hawaiian Combo Plate" at bounding box center [644, 84] width 161 height 23
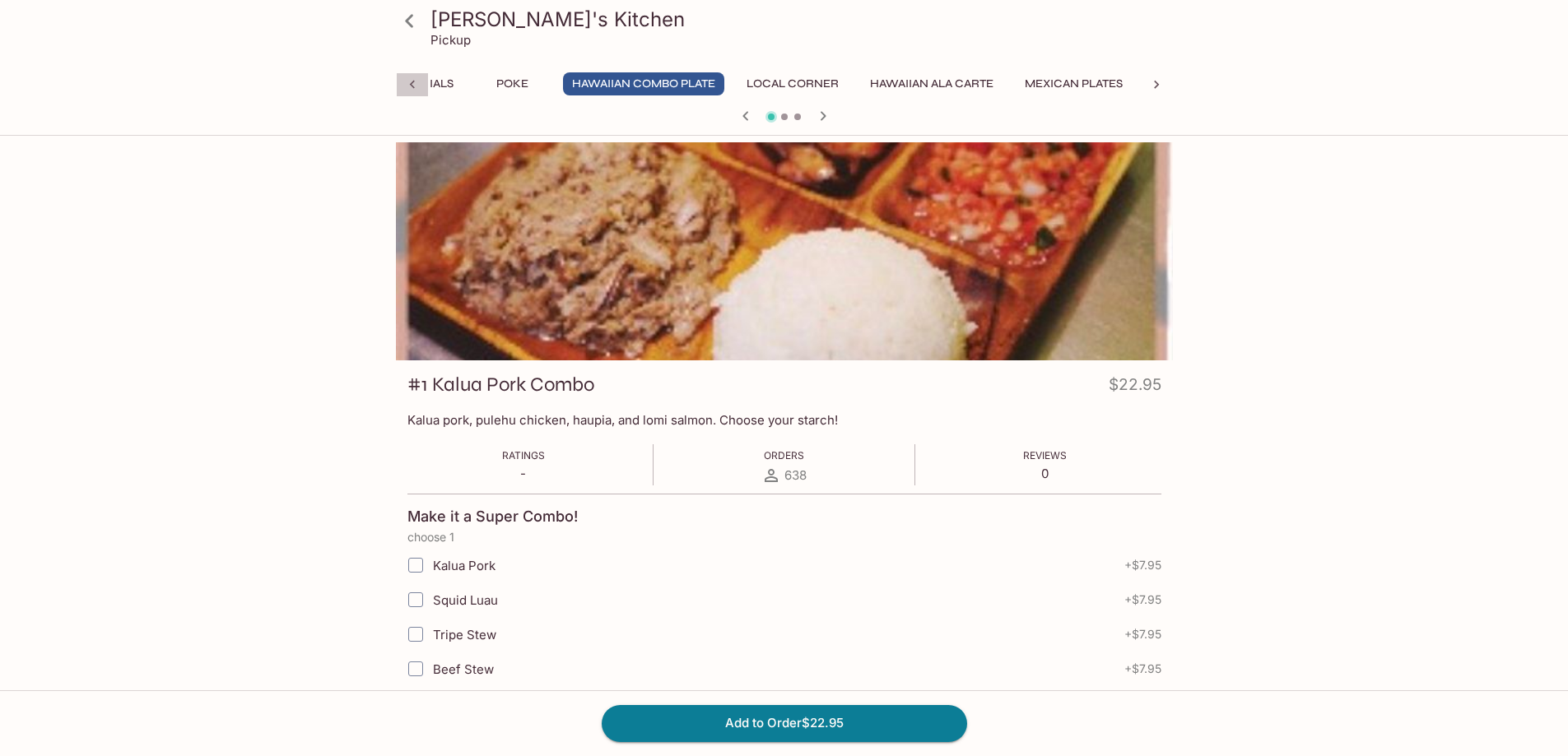
click at [408, 79] on icon at bounding box center [412, 84] width 16 height 16
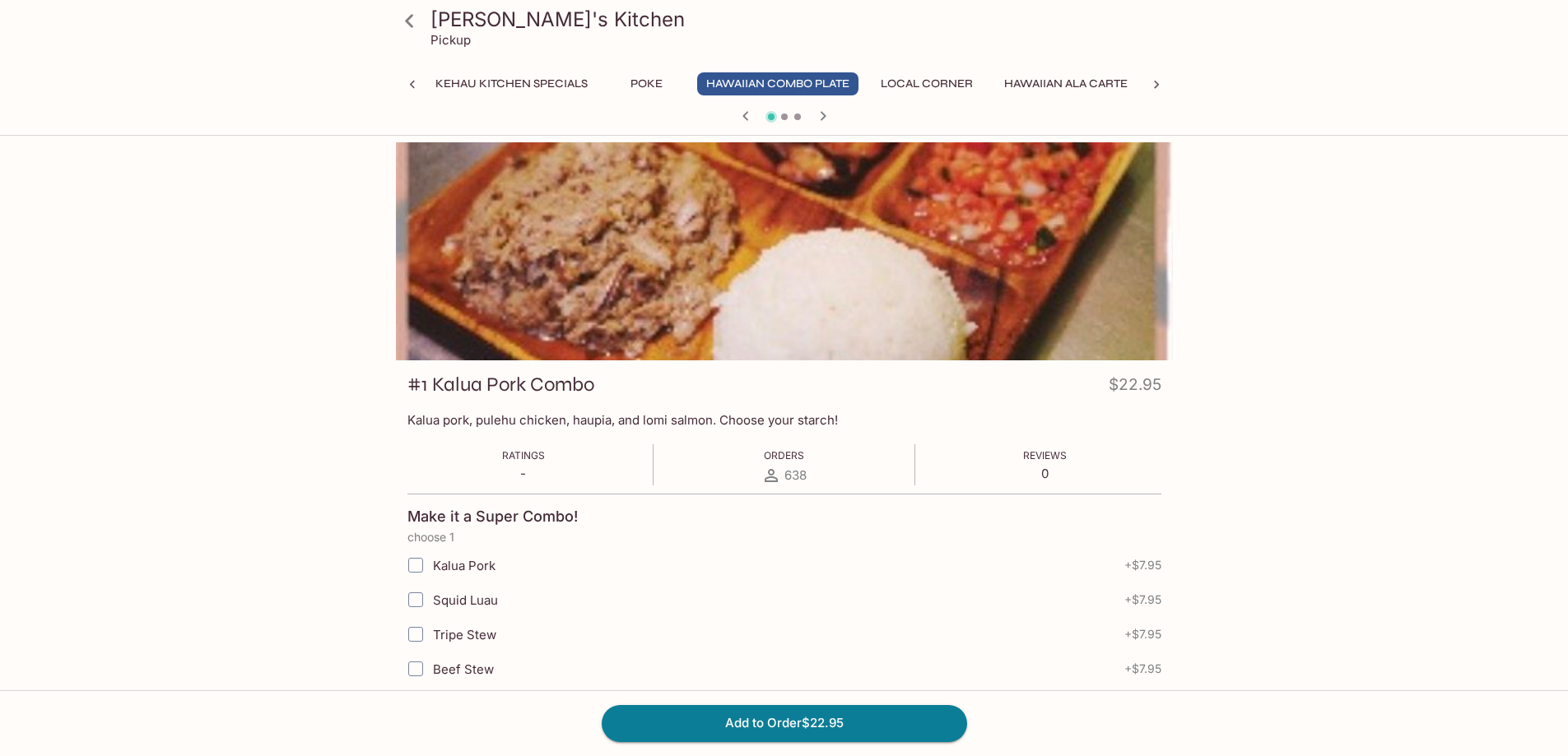
scroll to position [0, 0]
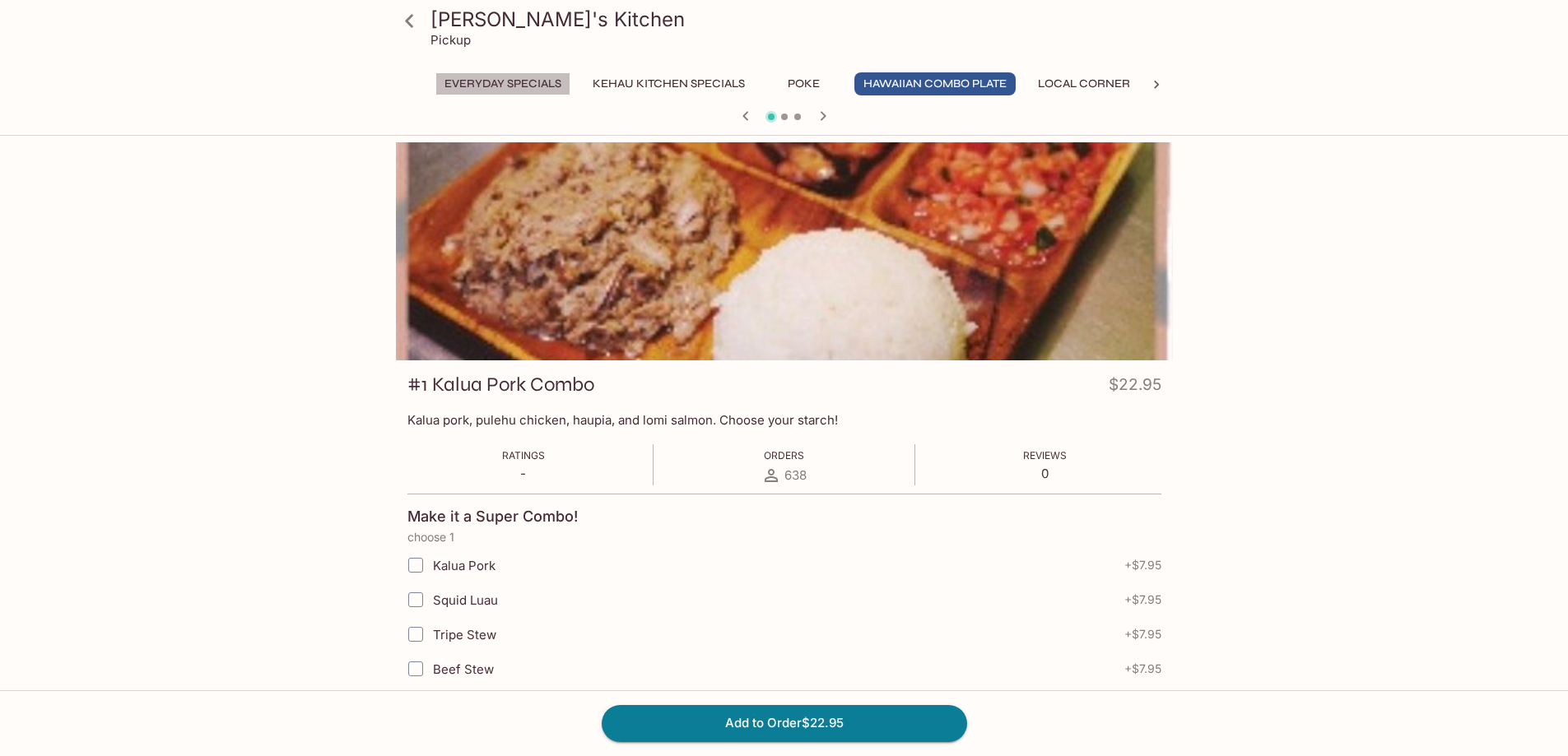
click at [495, 79] on button "Everyday Specials" at bounding box center [502, 84] width 135 height 23
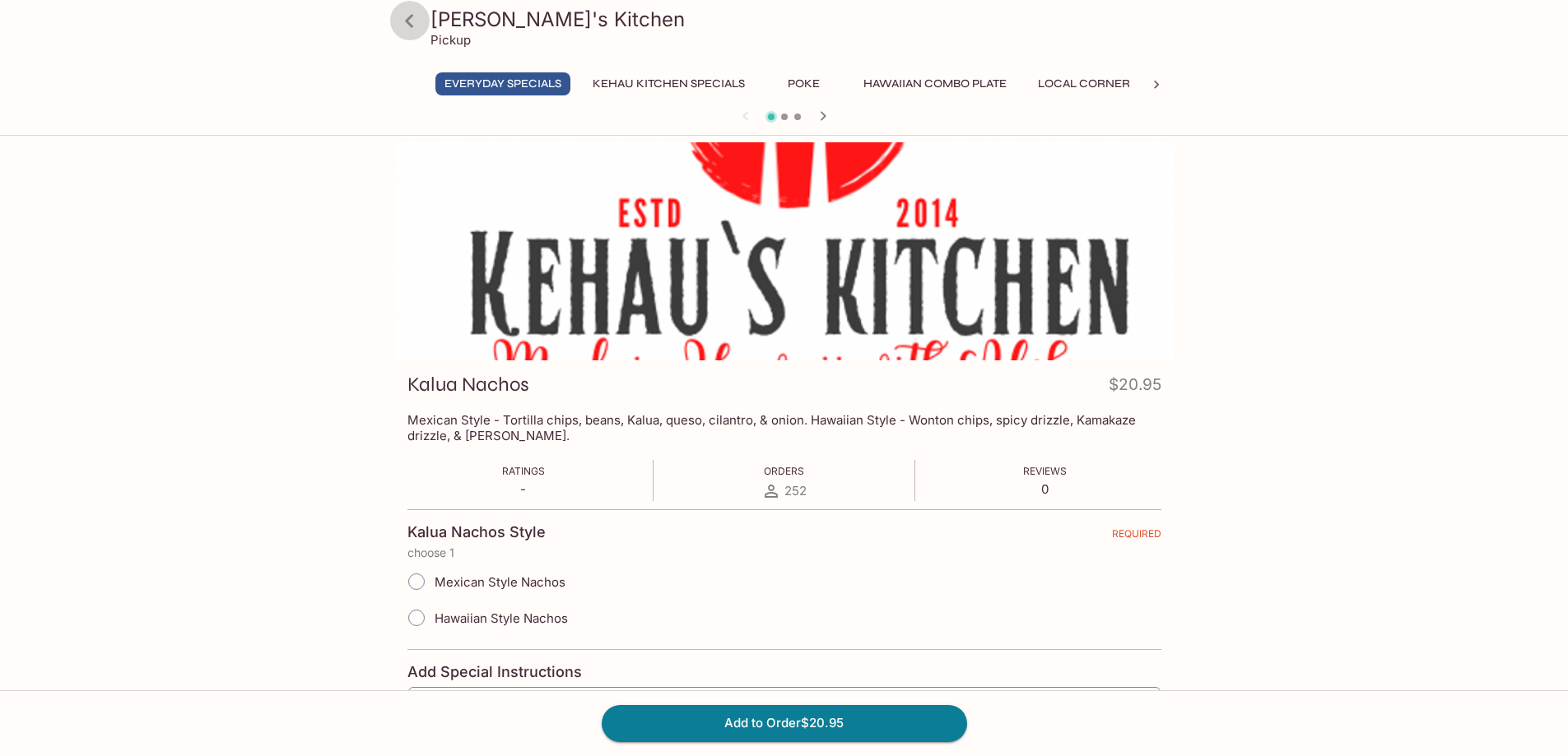
click at [411, 19] on icon at bounding box center [410, 21] width 29 height 29
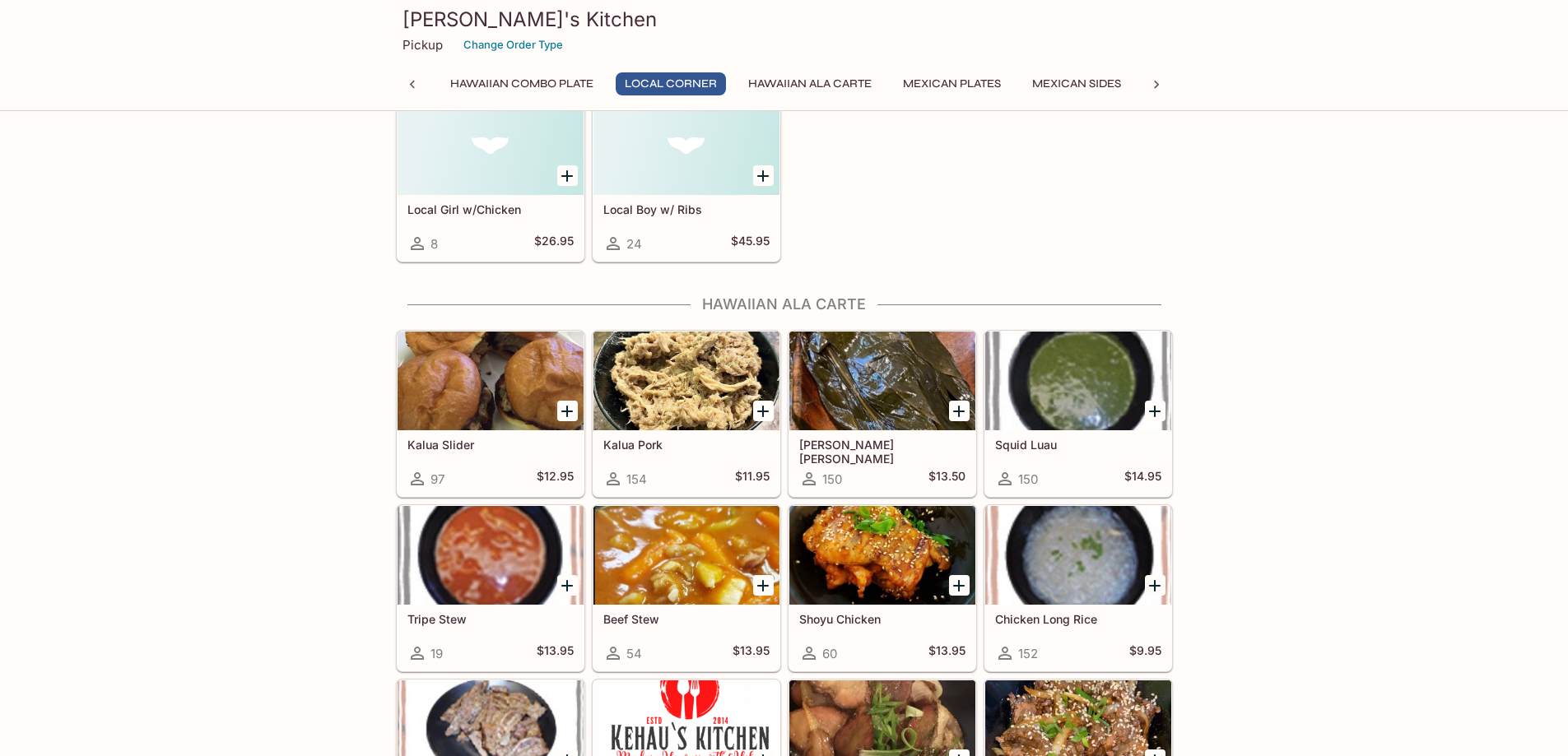
scroll to position [1728, 0]
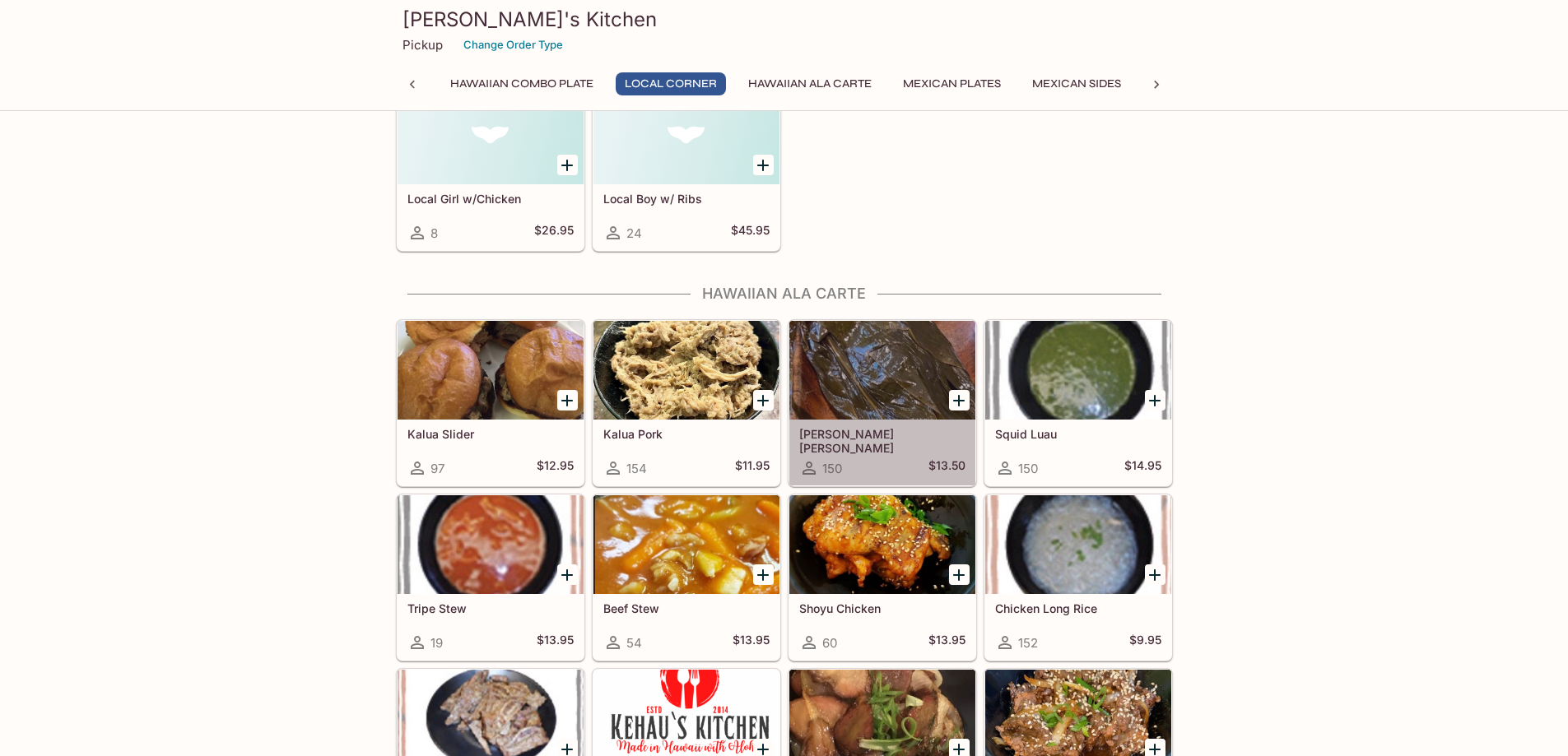
click at [903, 370] on div at bounding box center [882, 370] width 186 height 99
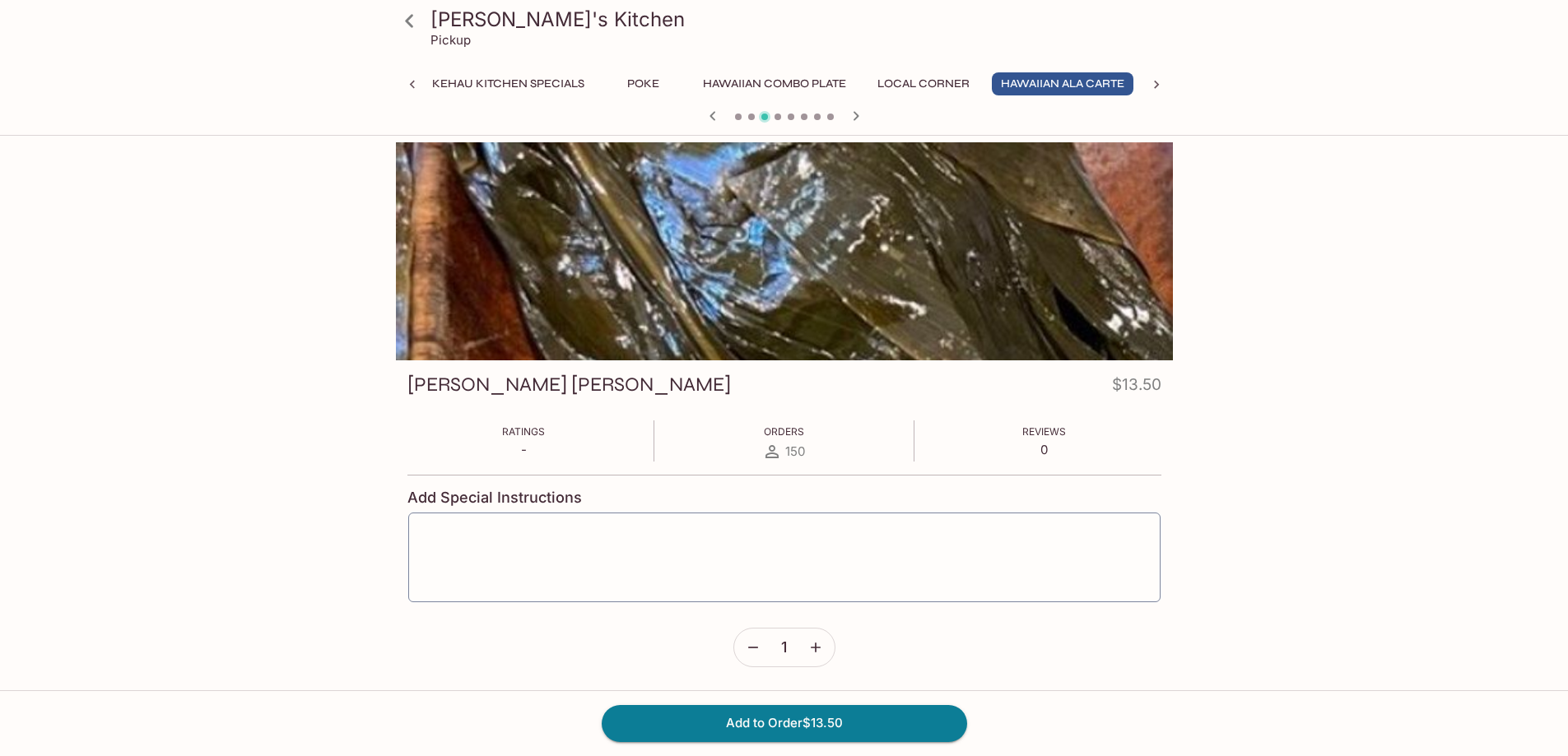
click at [792, 84] on button "Hawaiian Combo Plate" at bounding box center [775, 84] width 161 height 23
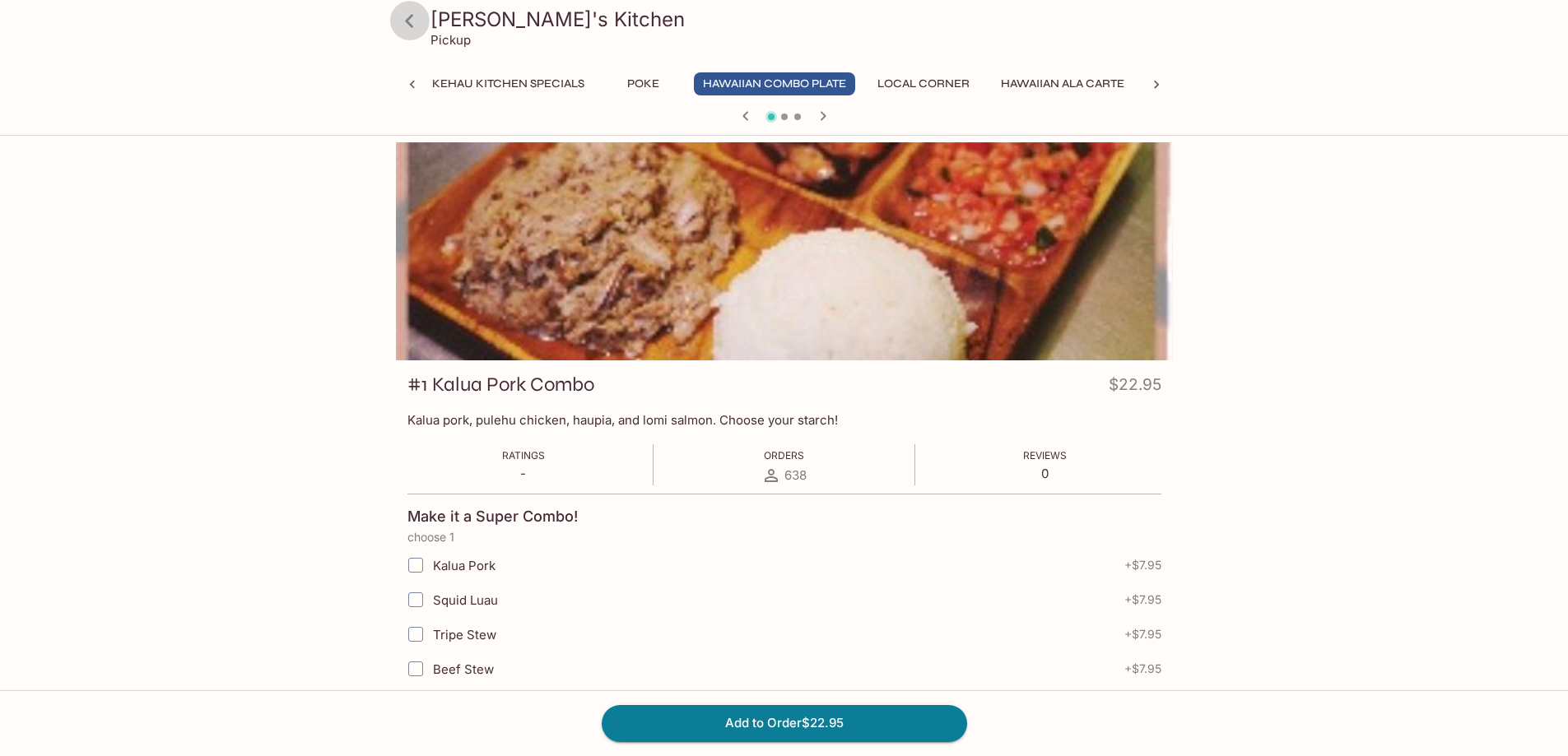
click at [404, 20] on icon at bounding box center [410, 21] width 29 height 29
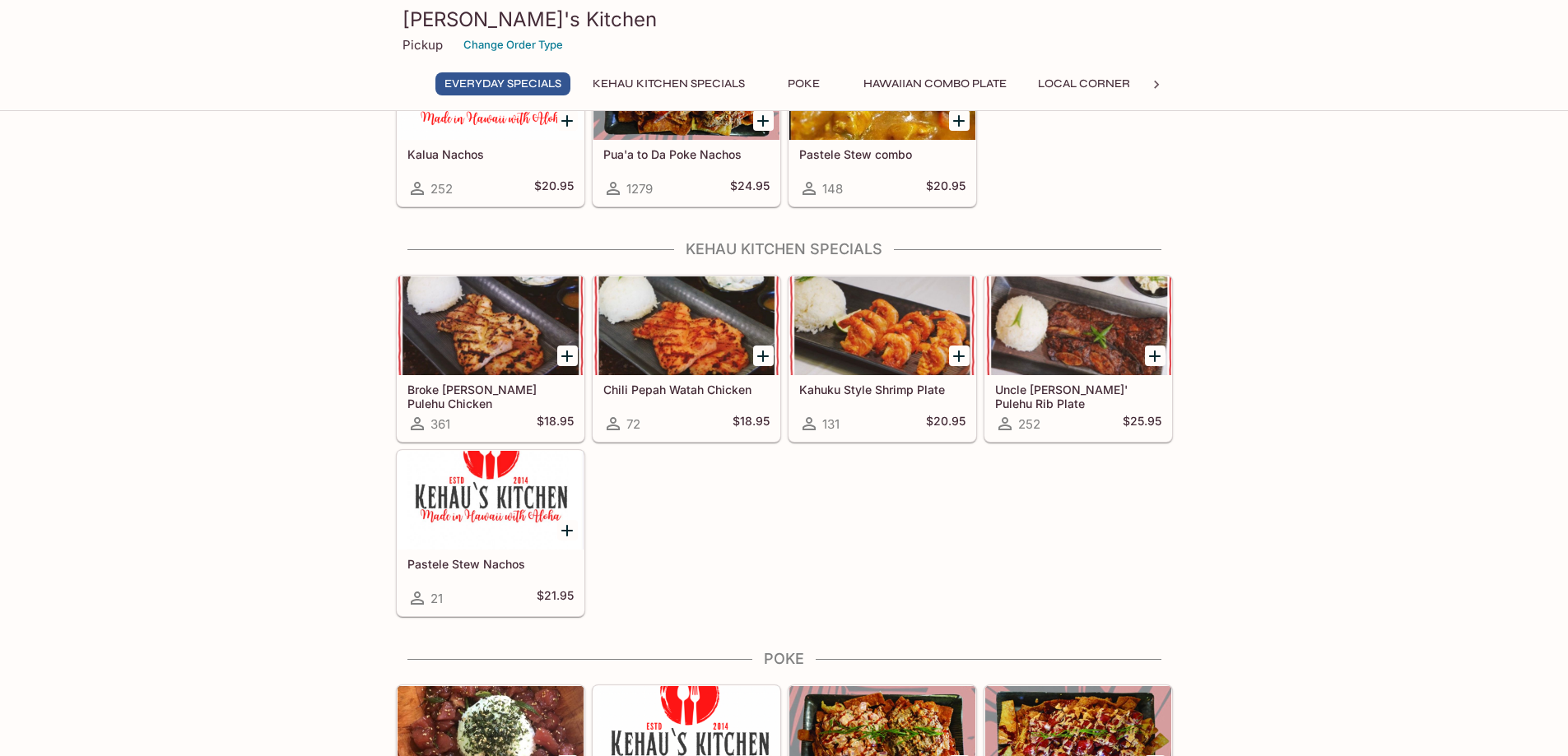
scroll to position [165, 0]
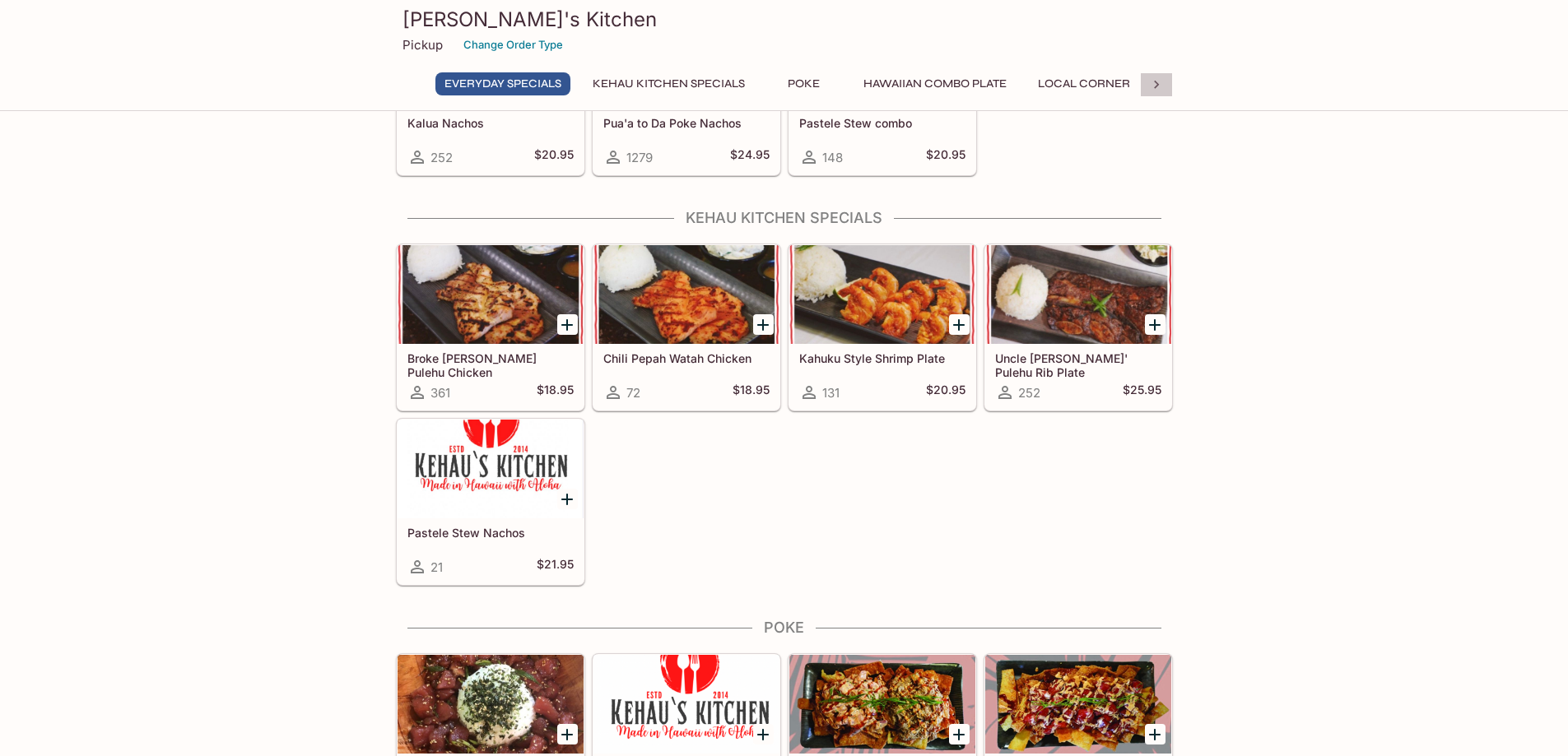
click at [1157, 90] on icon at bounding box center [1156, 84] width 16 height 16
click at [733, 78] on button "Mexican Plates" at bounding box center [718, 84] width 116 height 23
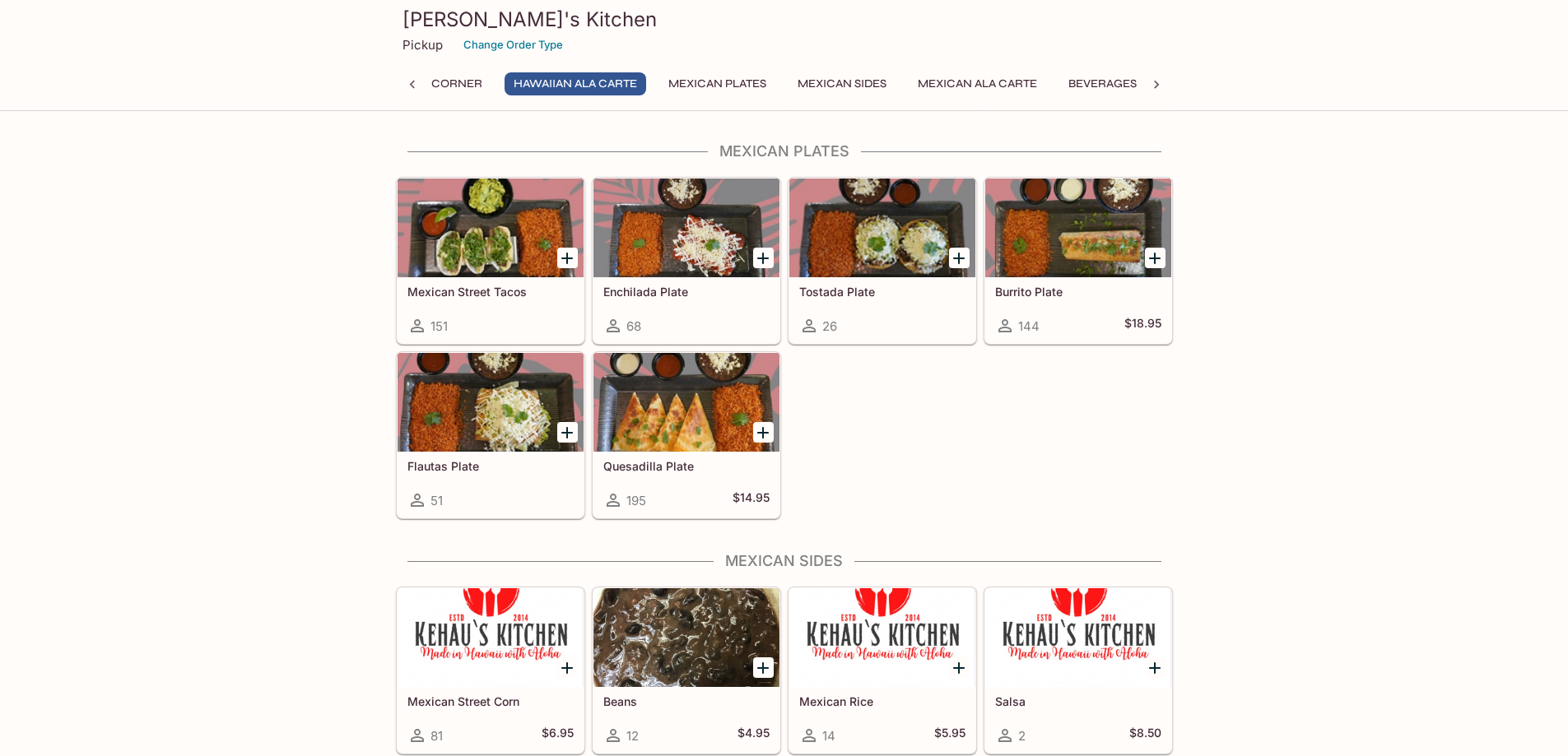
scroll to position [2457, 0]
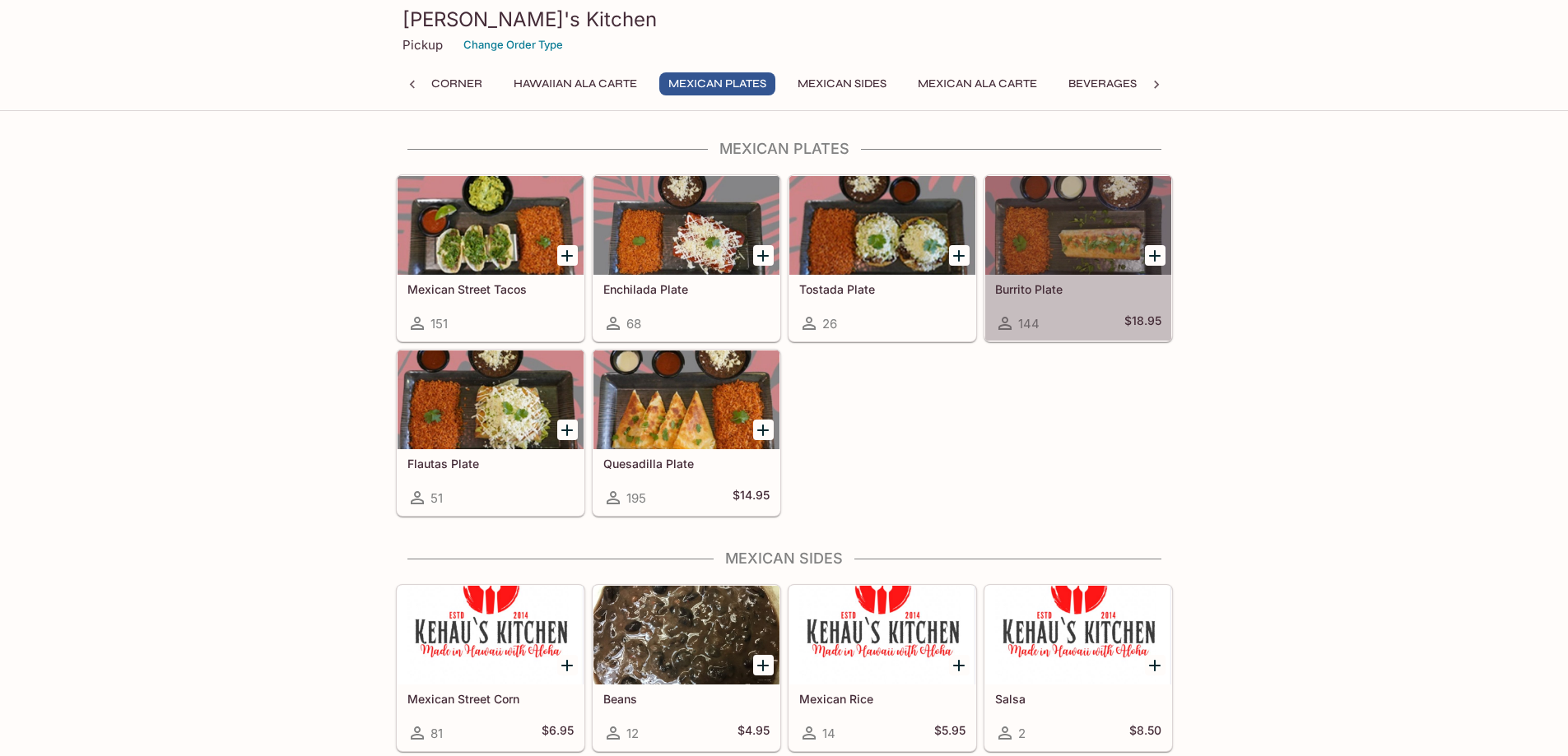
click at [1110, 257] on div at bounding box center [1078, 226] width 186 height 99
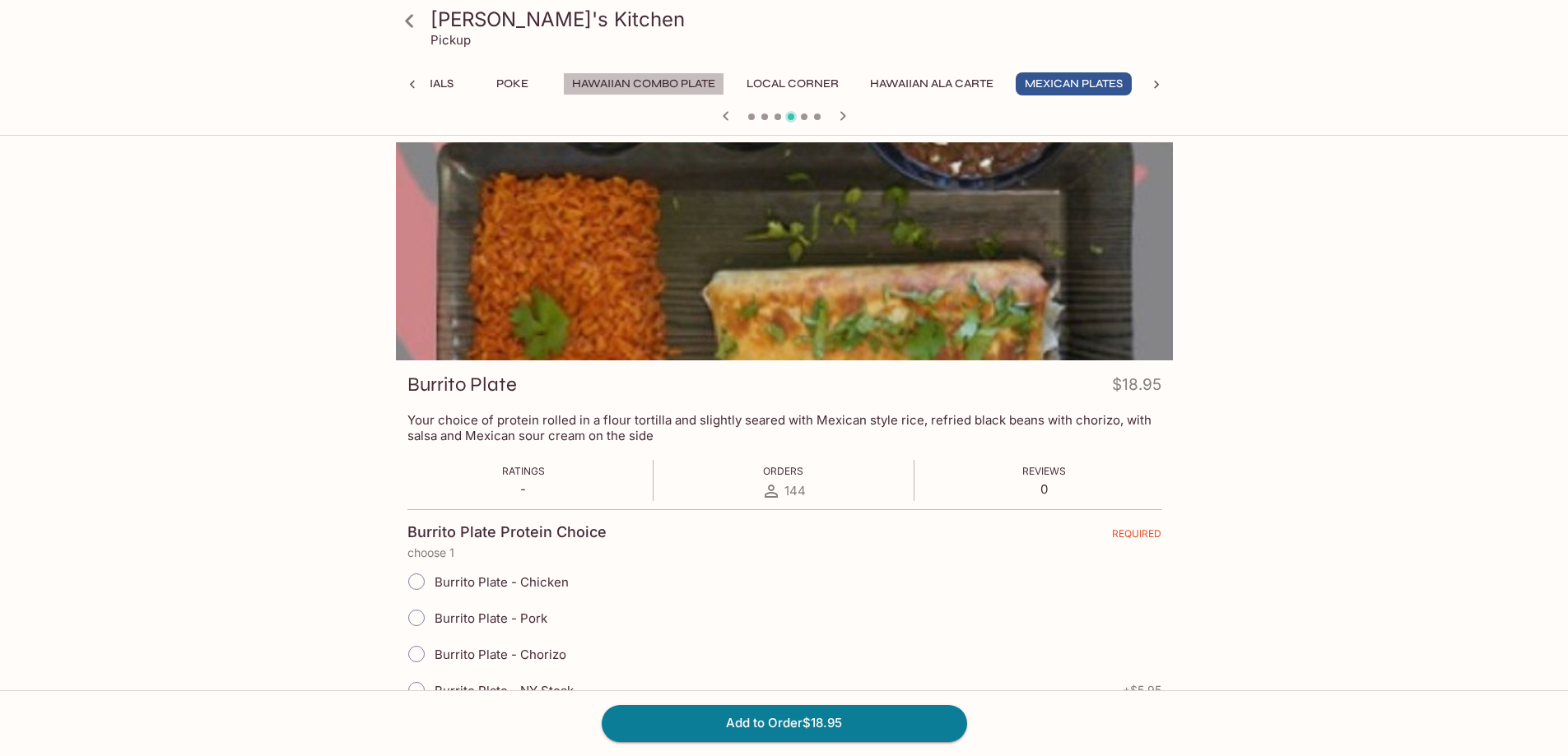
click at [638, 81] on button "Hawaiian Combo Plate" at bounding box center [644, 84] width 161 height 23
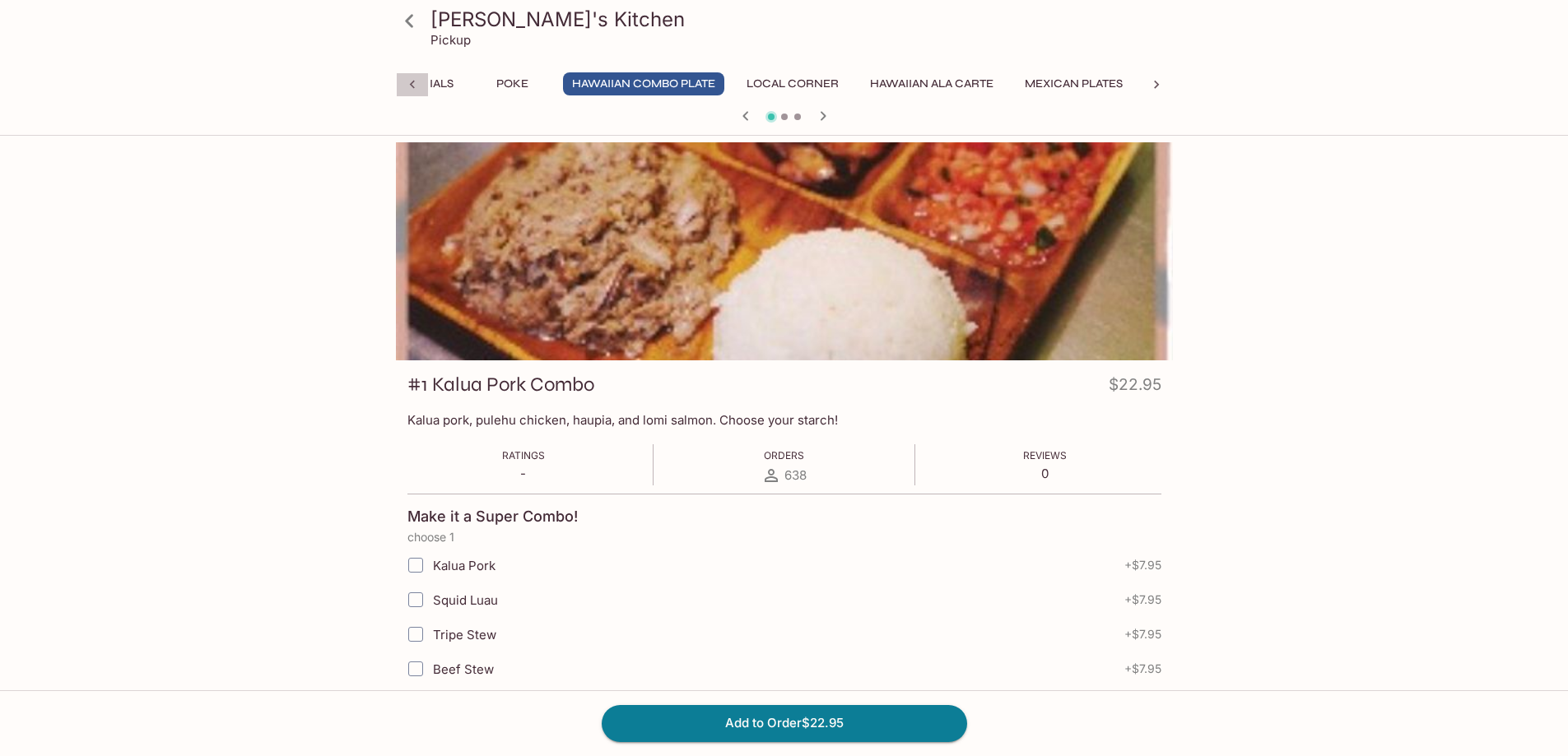
click at [419, 84] on icon at bounding box center [412, 84] width 16 height 16
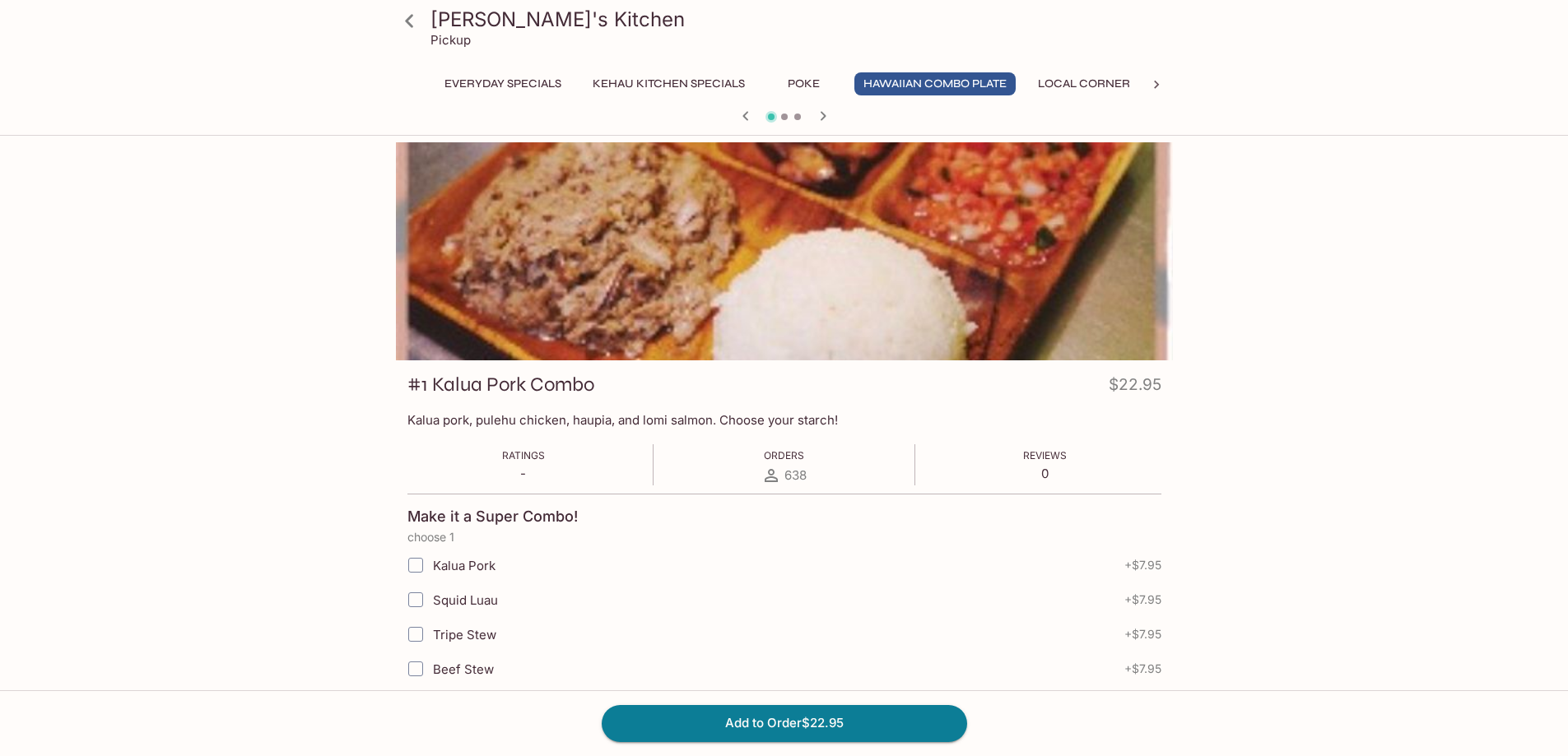
click at [412, 20] on icon at bounding box center [410, 21] width 29 height 29
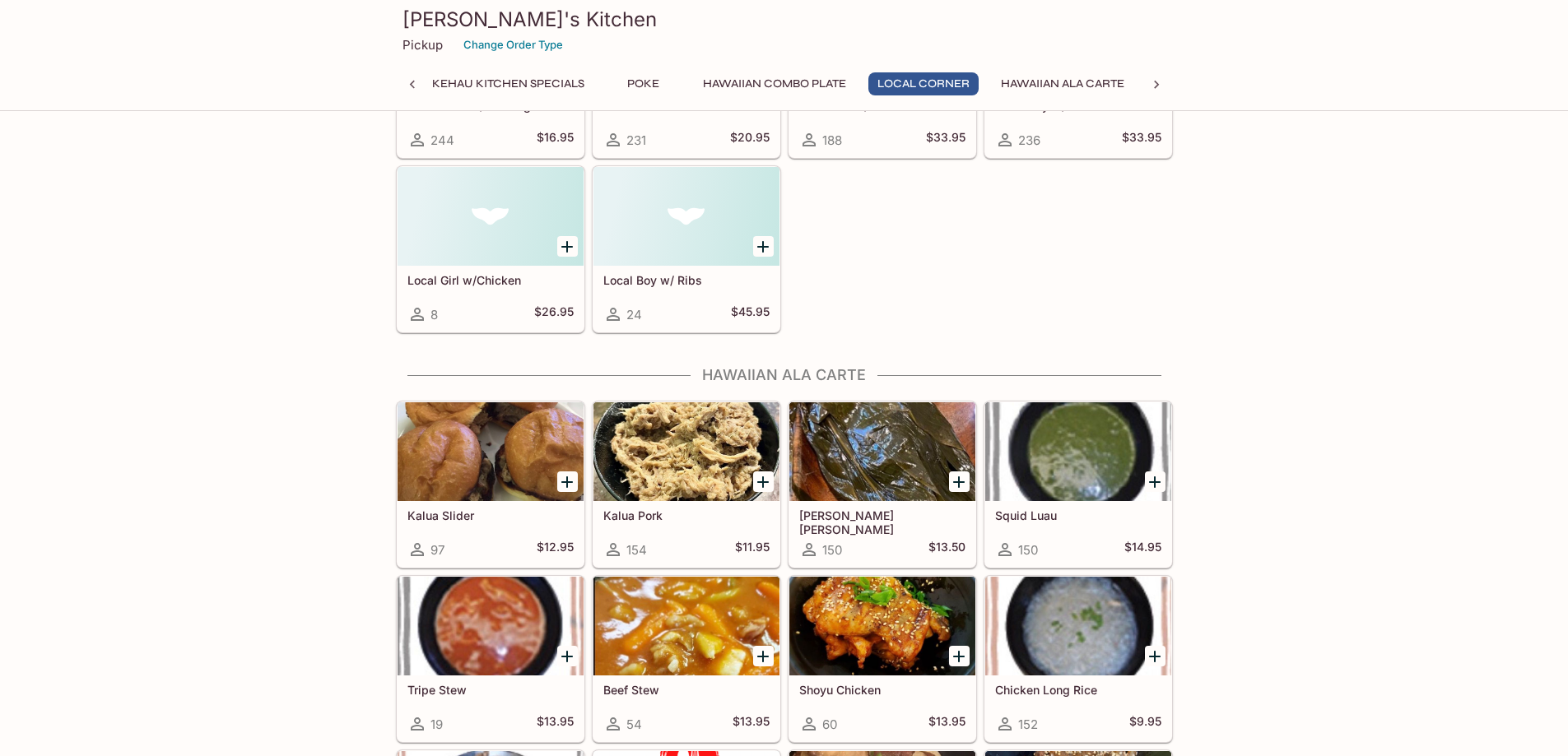
scroll to position [1646, 0]
click at [888, 452] on div at bounding box center [882, 453] width 186 height 99
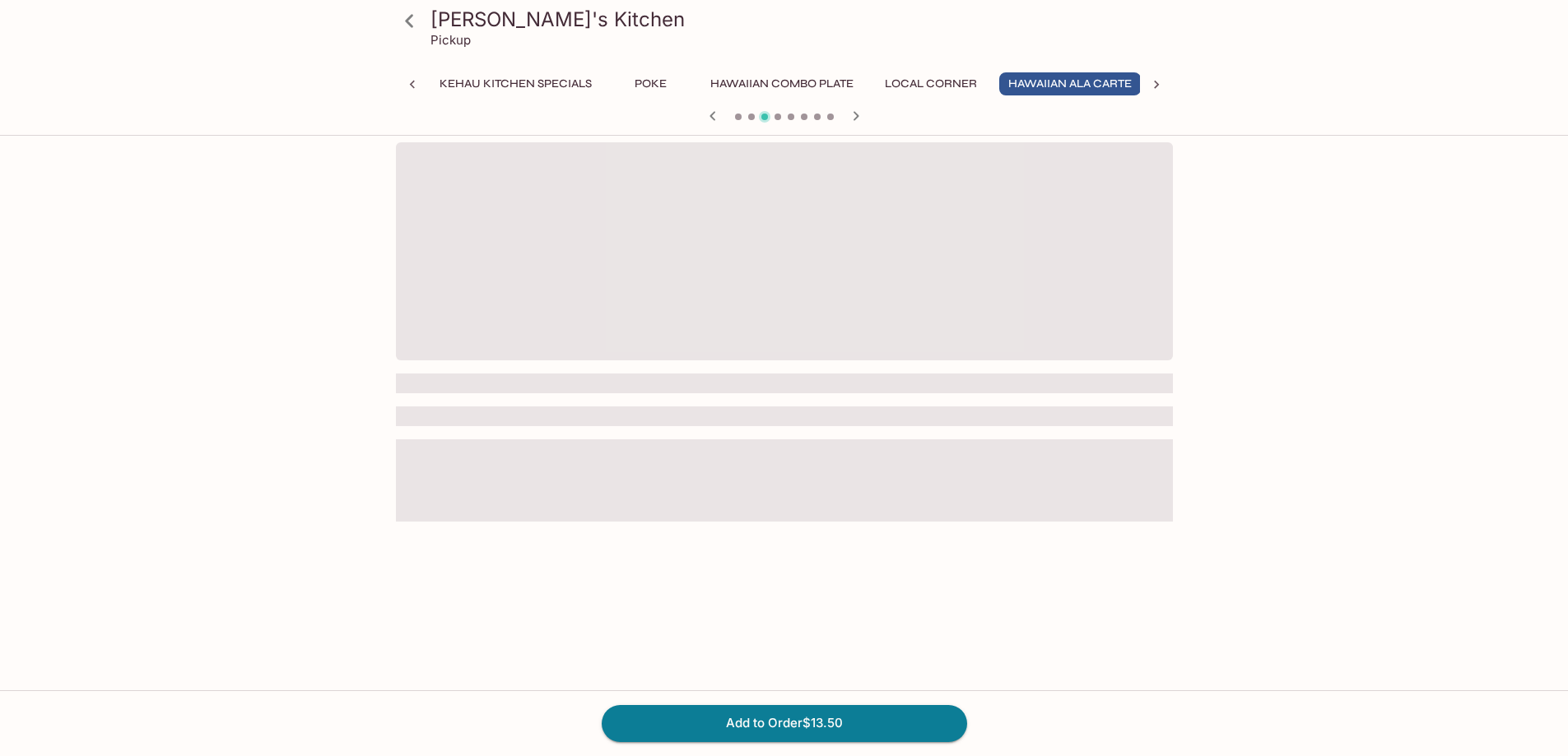
scroll to position [0, 161]
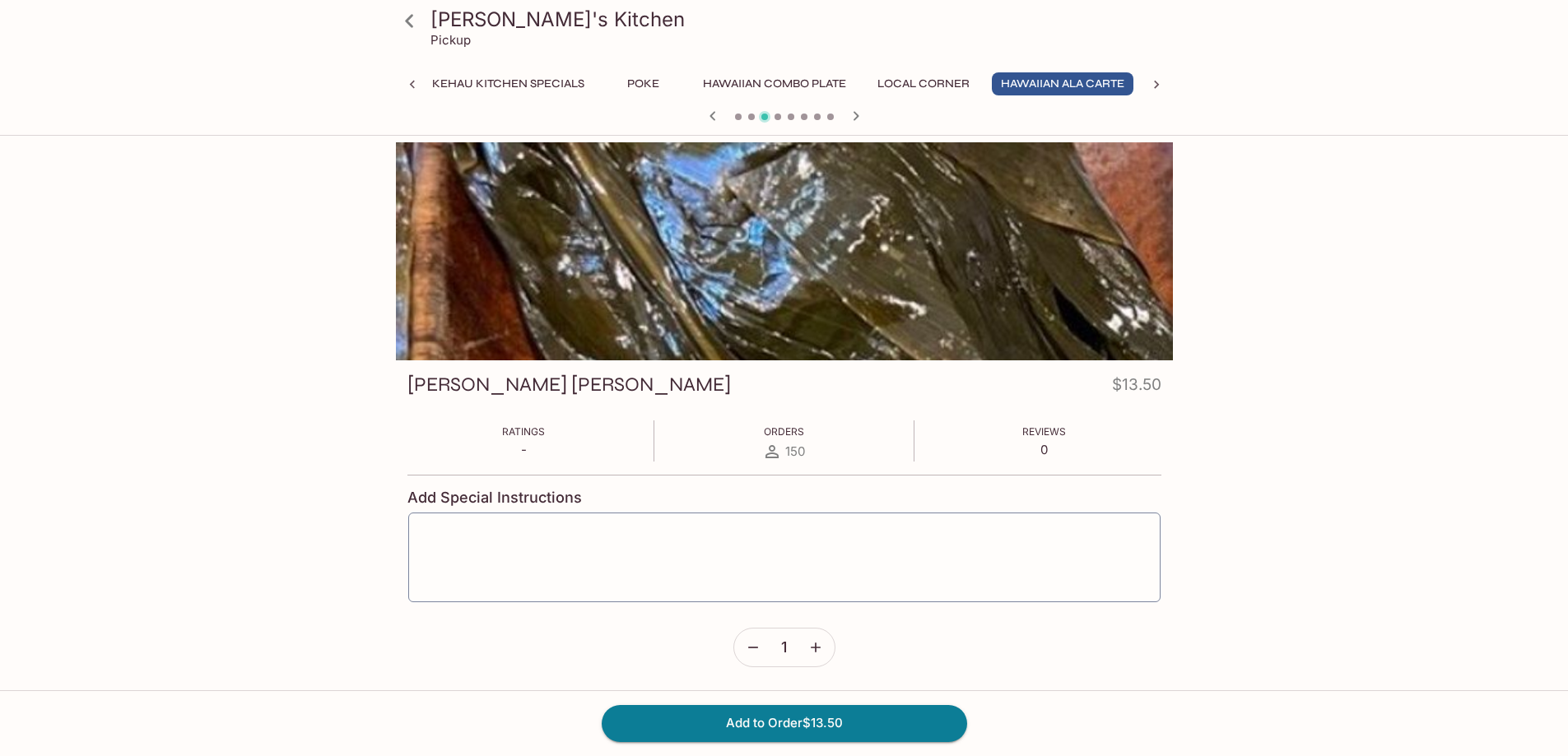
click at [406, 22] on icon at bounding box center [410, 21] width 29 height 29
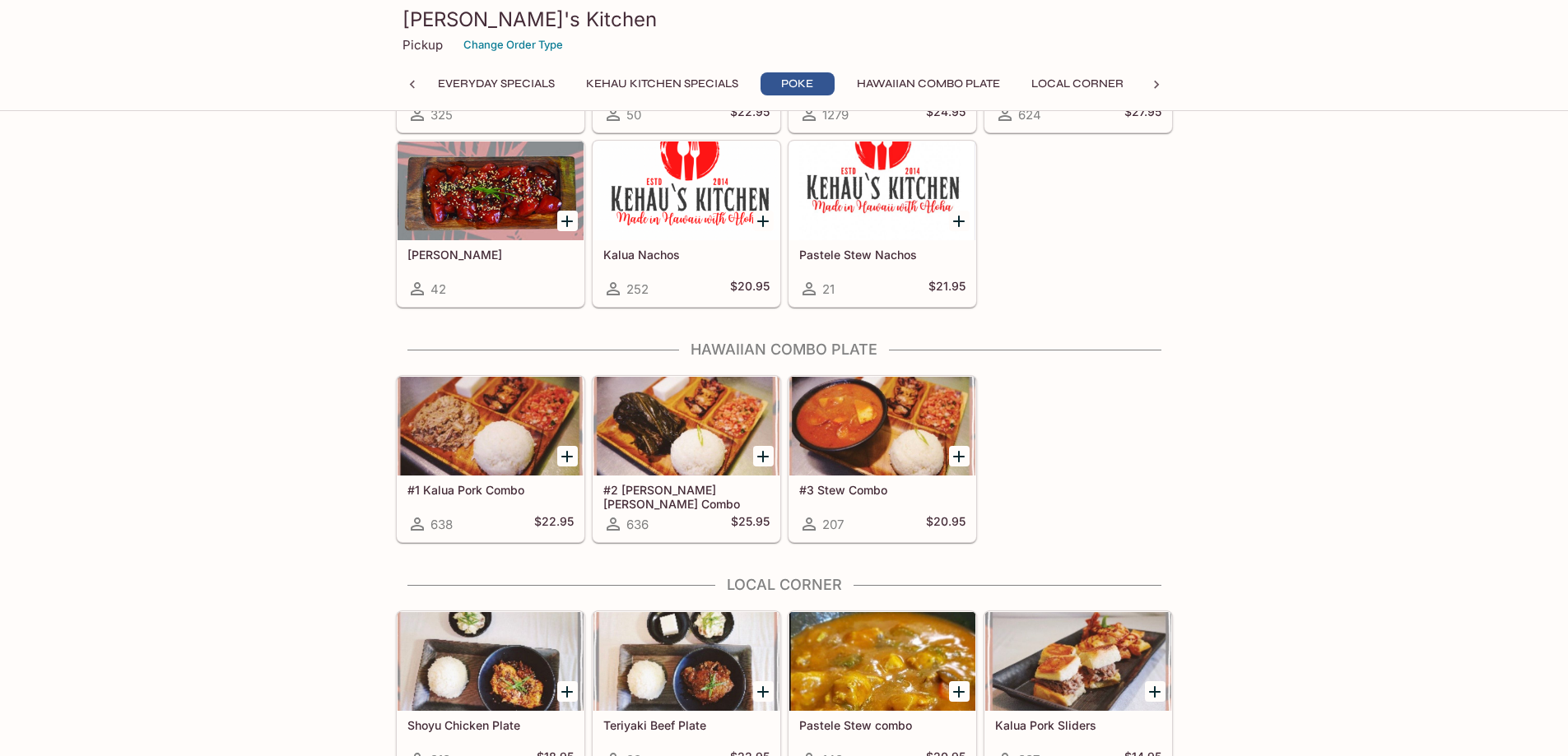
scroll to position [823, 0]
